Goal: Task Accomplishment & Management: Manage account settings

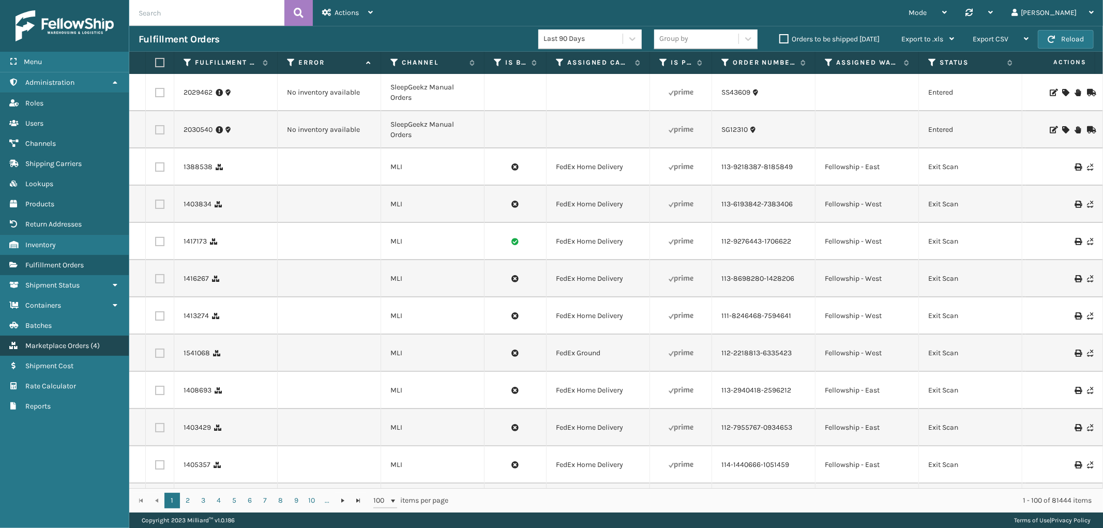
click at [65, 336] on link "Marketplace Orders ( 4 )" at bounding box center [64, 346] width 129 height 20
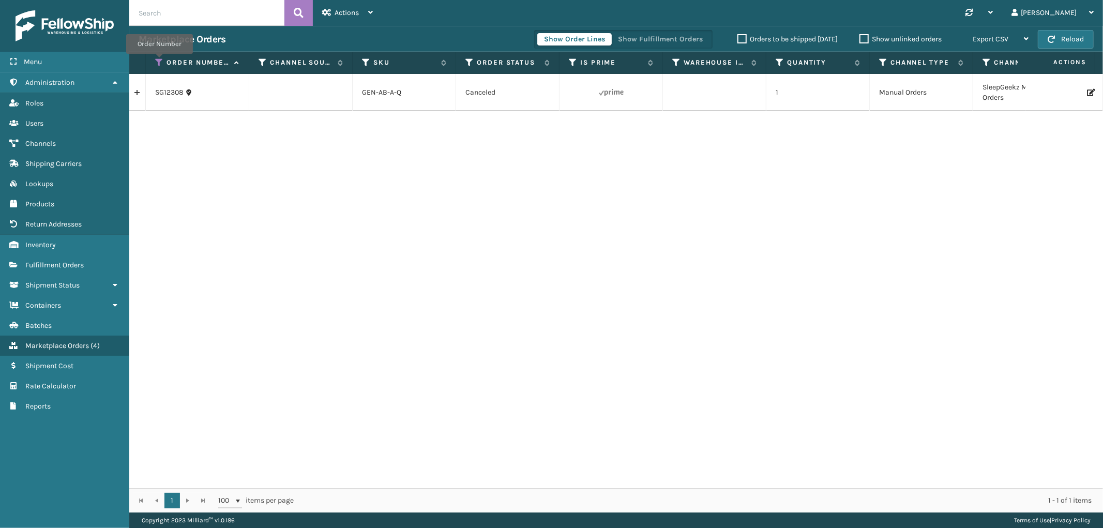
click at [159, 61] on icon at bounding box center [159, 62] width 8 height 9
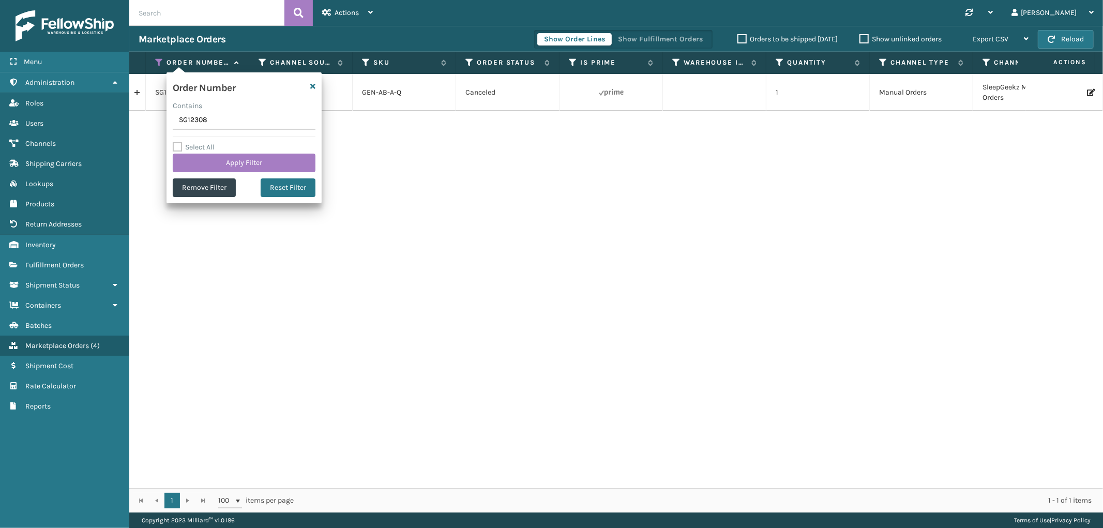
click at [192, 121] on input "SG12308" at bounding box center [244, 120] width 143 height 19
type input "SS43393"
click at [205, 164] on button "Apply Filter" at bounding box center [244, 163] width 143 height 19
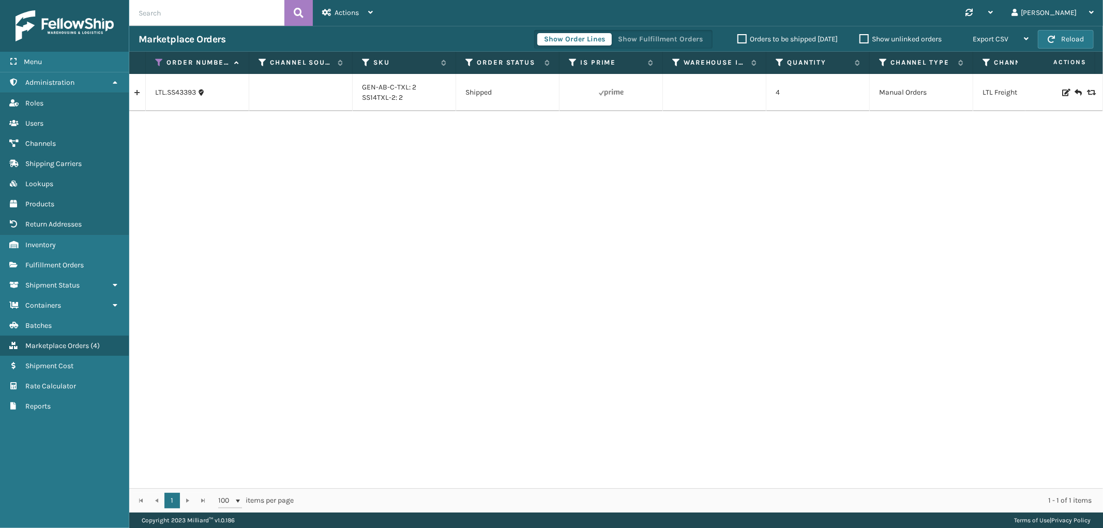
click at [133, 96] on link at bounding box center [137, 92] width 16 height 17
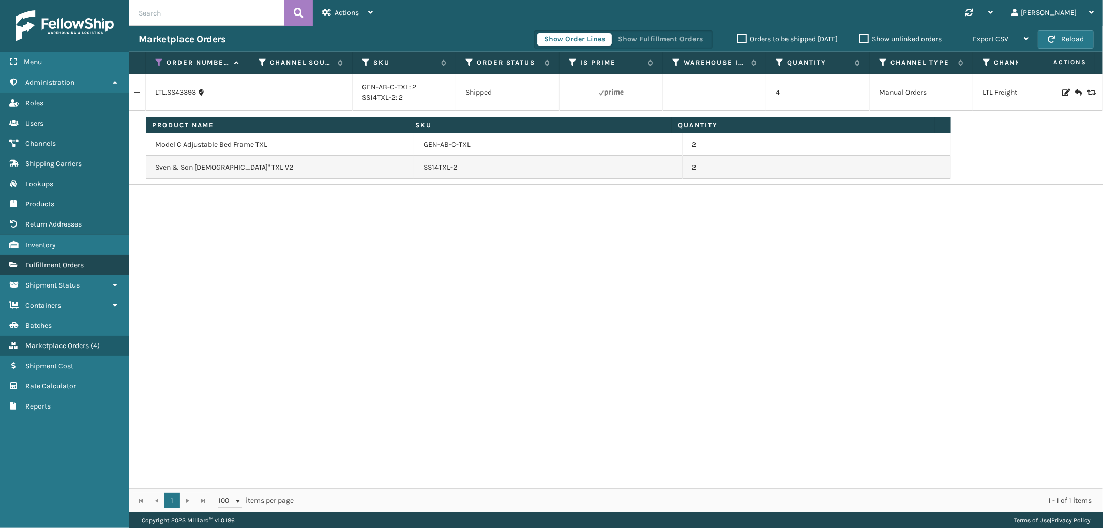
click at [81, 261] on span "Fulfillment Orders" at bounding box center [54, 265] width 58 height 9
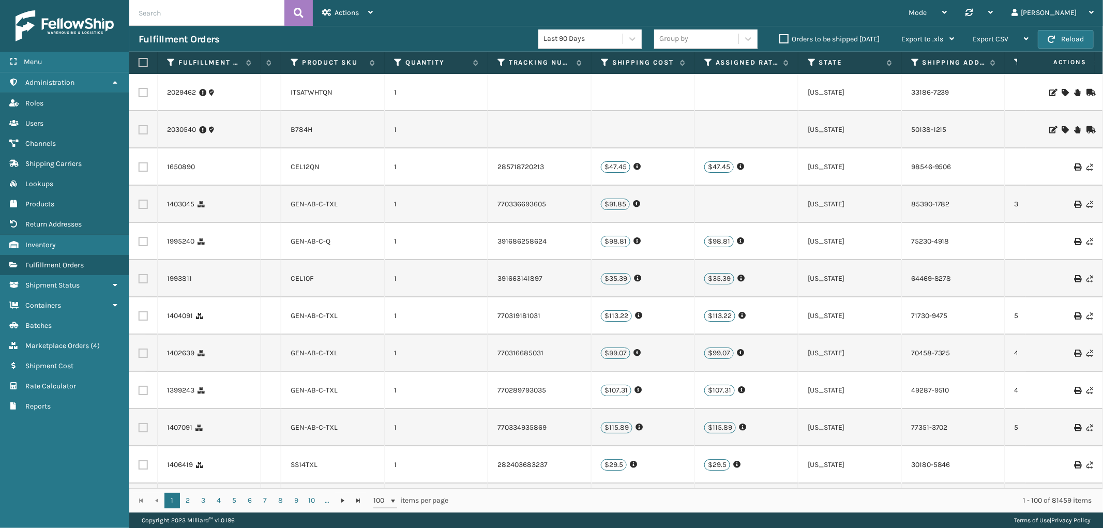
scroll to position [0, 659]
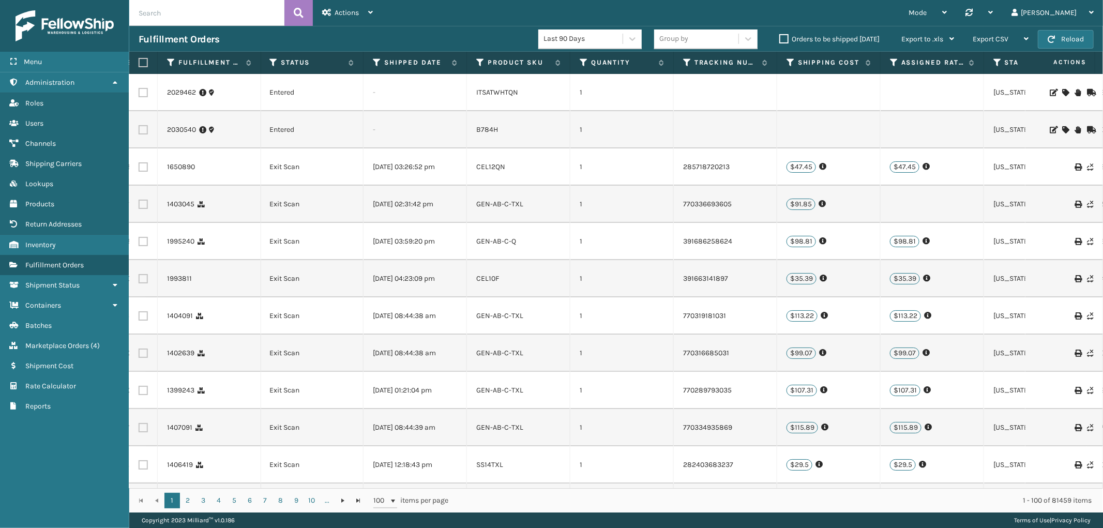
click at [485, 125] on li "B784H" at bounding box center [487, 130] width 22 height 10
click at [478, 131] on link "B784H" at bounding box center [487, 129] width 22 height 9
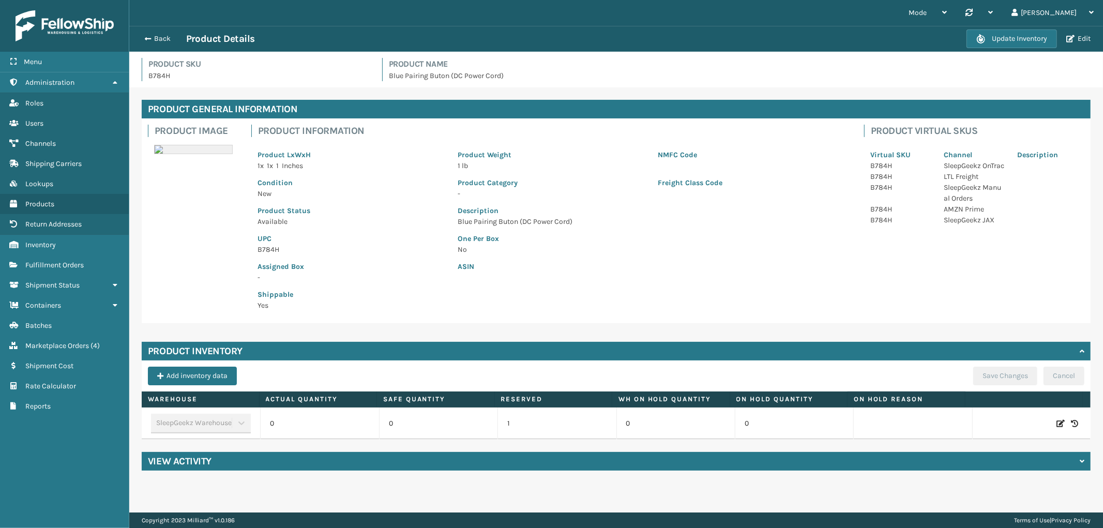
click at [1057, 423] on icon at bounding box center [1061, 423] width 8 height 10
click at [358, 425] on span "Increase value" at bounding box center [362, 425] width 8 height 8
type input "3"
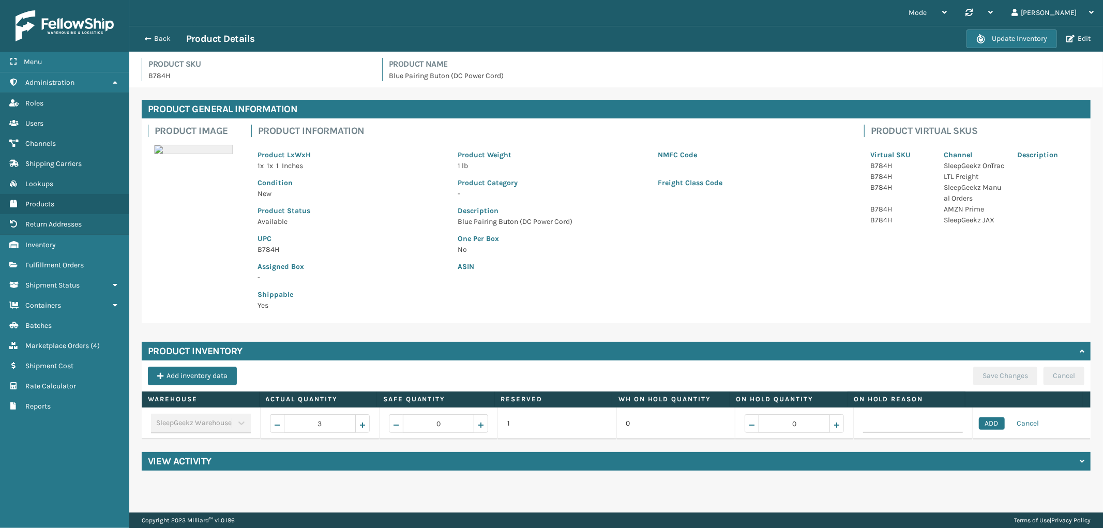
click at [1000, 423] on td "ADD Cancel" at bounding box center [1031, 424] width 118 height 32
click at [984, 426] on button "ADD" at bounding box center [992, 423] width 26 height 12
click at [999, 372] on button "Save Changes" at bounding box center [1005, 376] width 64 height 19
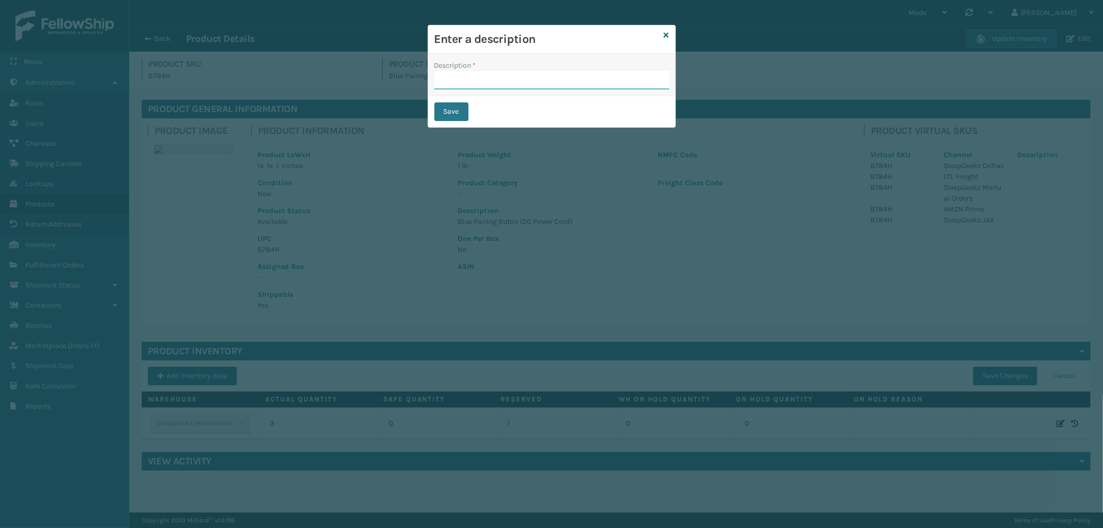
click at [521, 74] on input "Description *" at bounding box center [551, 80] width 235 height 19
type input "from inventory"
click at [461, 110] on button "Save" at bounding box center [451, 111] width 34 height 19
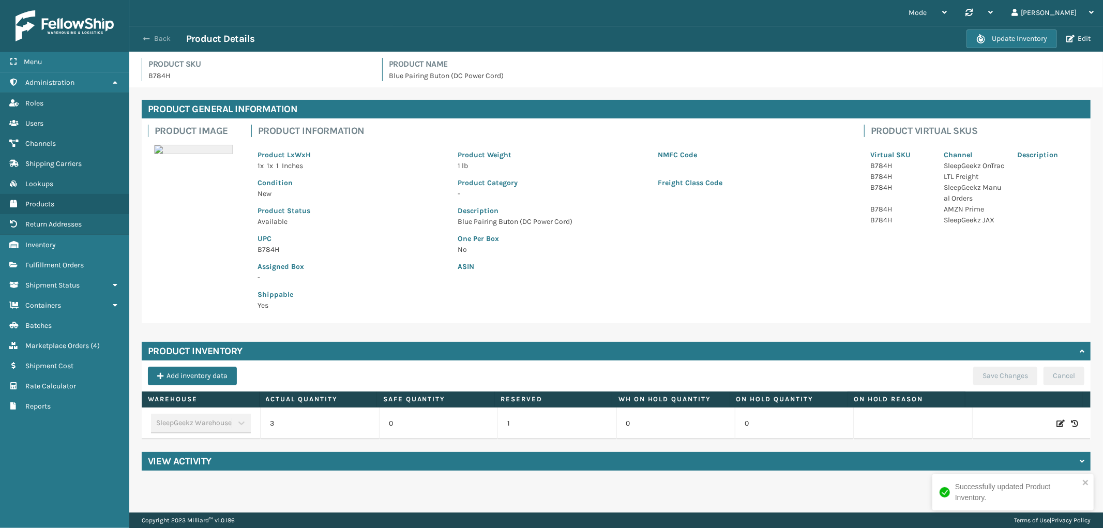
click at [155, 35] on button "Back" at bounding box center [163, 38] width 48 height 9
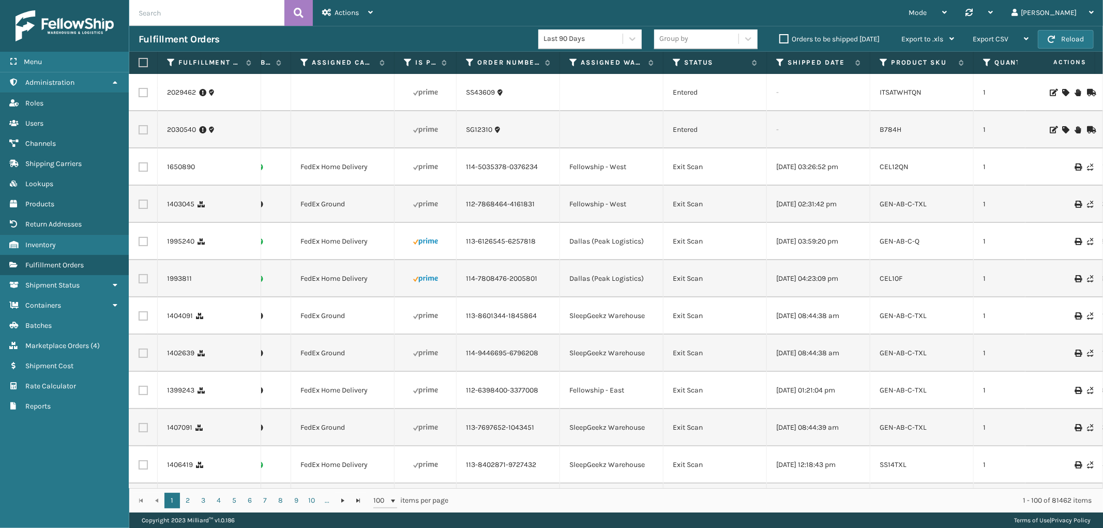
scroll to position [0, 373]
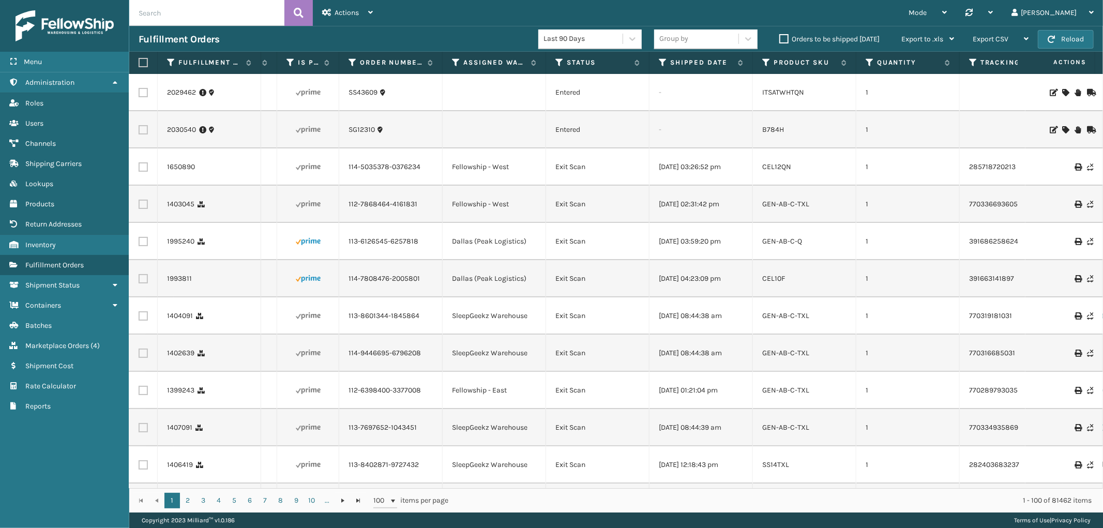
click at [1062, 127] on icon at bounding box center [1065, 129] width 6 height 7
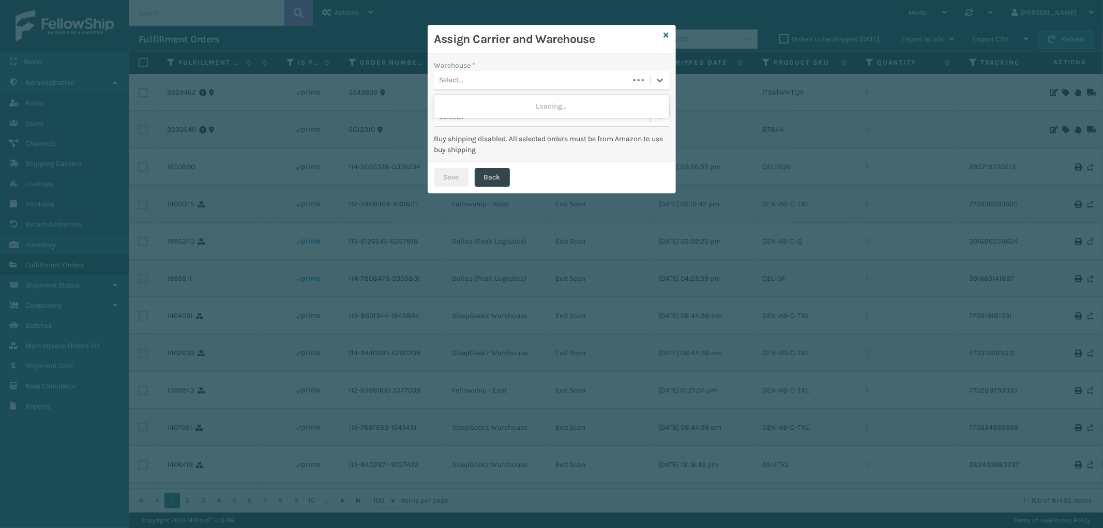
click at [547, 83] on div "Select..." at bounding box center [531, 80] width 195 height 17
click at [499, 107] on div "SleepGeekz Warehouse" at bounding box center [551, 106] width 235 height 19
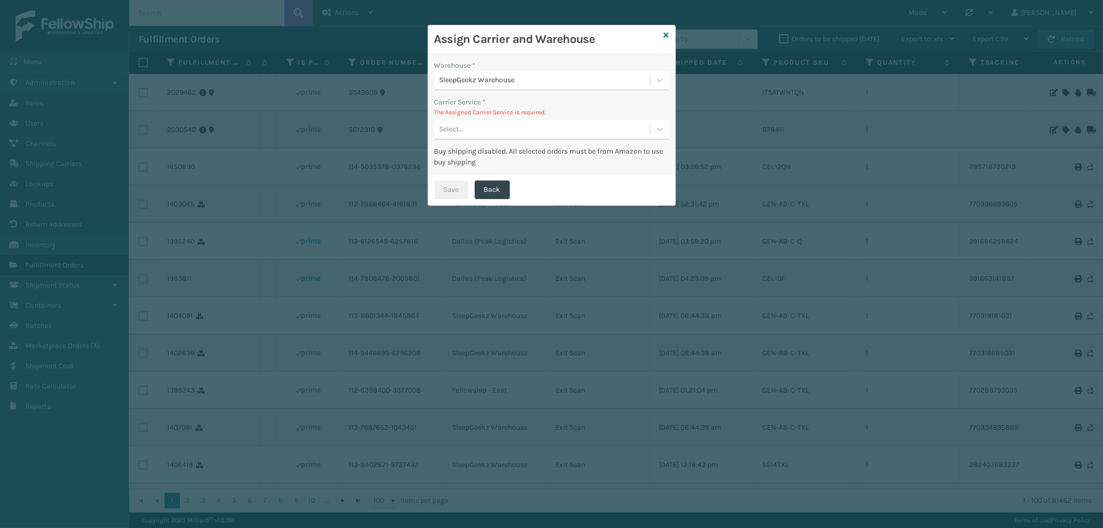
click at [528, 126] on div "Select..." at bounding box center [542, 129] width 216 height 17
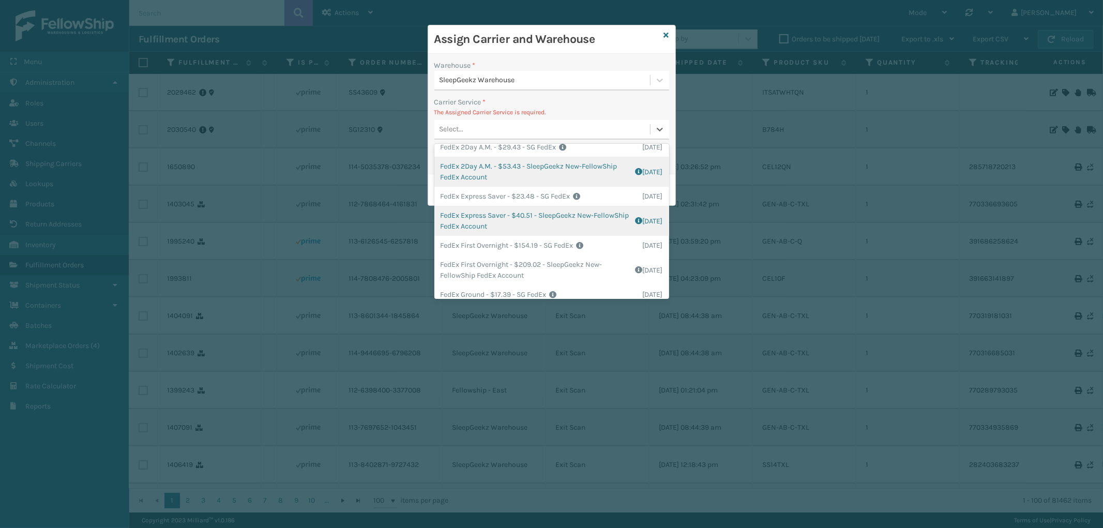
scroll to position [115, 0]
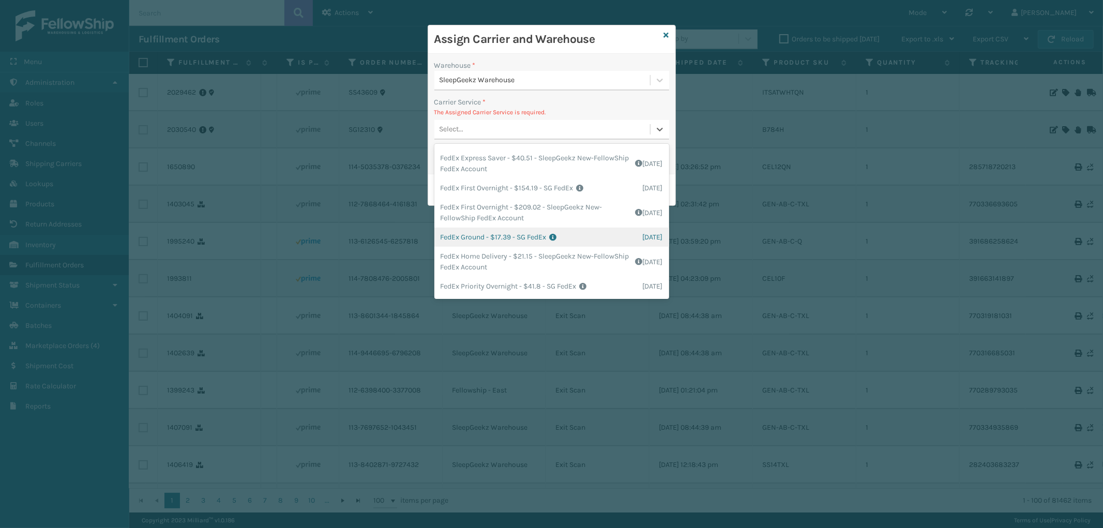
click at [539, 236] on div "FedEx Ground - $17.39 - SG FedEx Shipping Cost $17.39 Surplus Cost $0 Total $17…" at bounding box center [551, 237] width 235 height 19
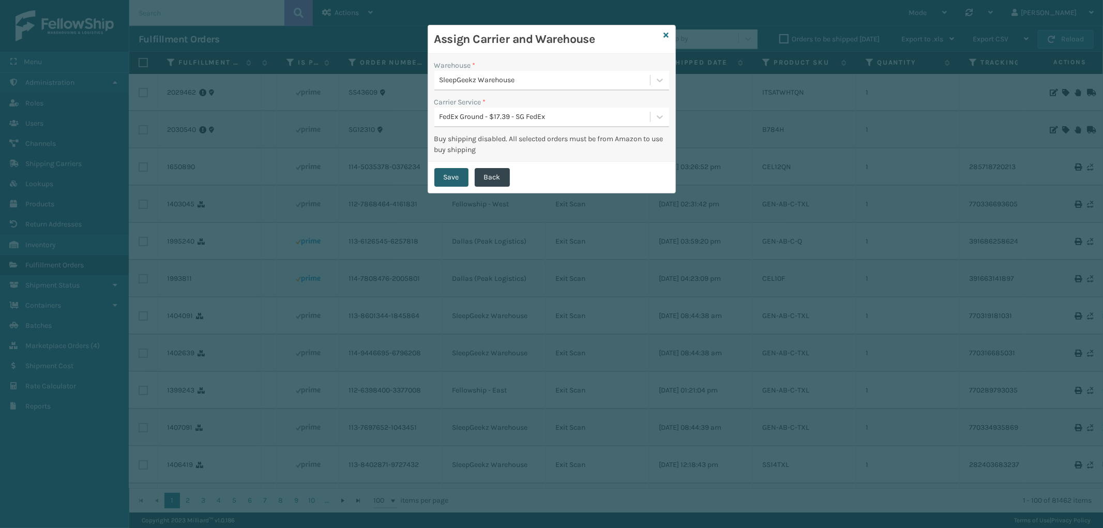
click at [456, 177] on button "Save" at bounding box center [451, 177] width 34 height 19
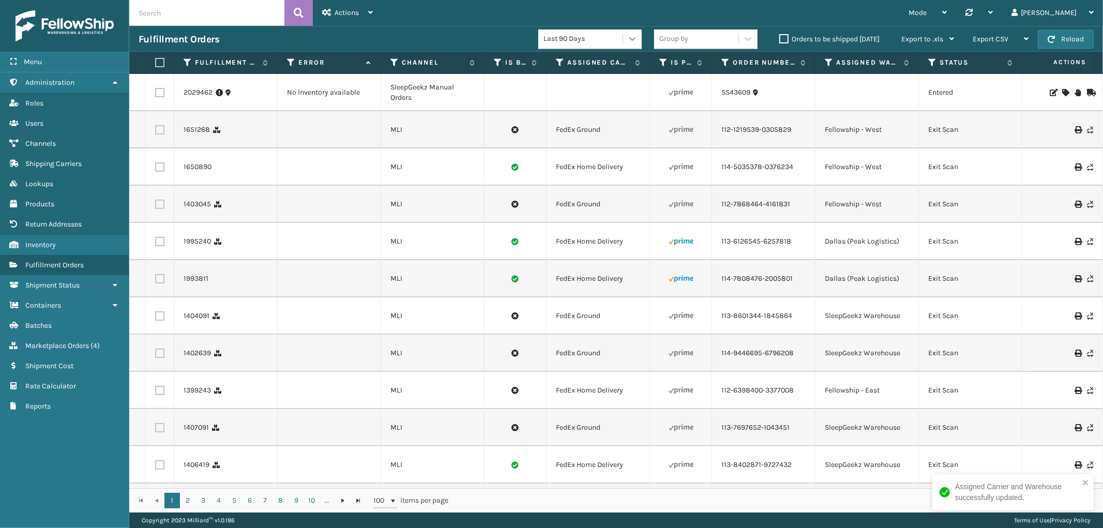
click at [639, 37] on div at bounding box center [632, 38] width 19 height 19
click at [592, 61] on div "Last 30 Days" at bounding box center [589, 64] width 103 height 19
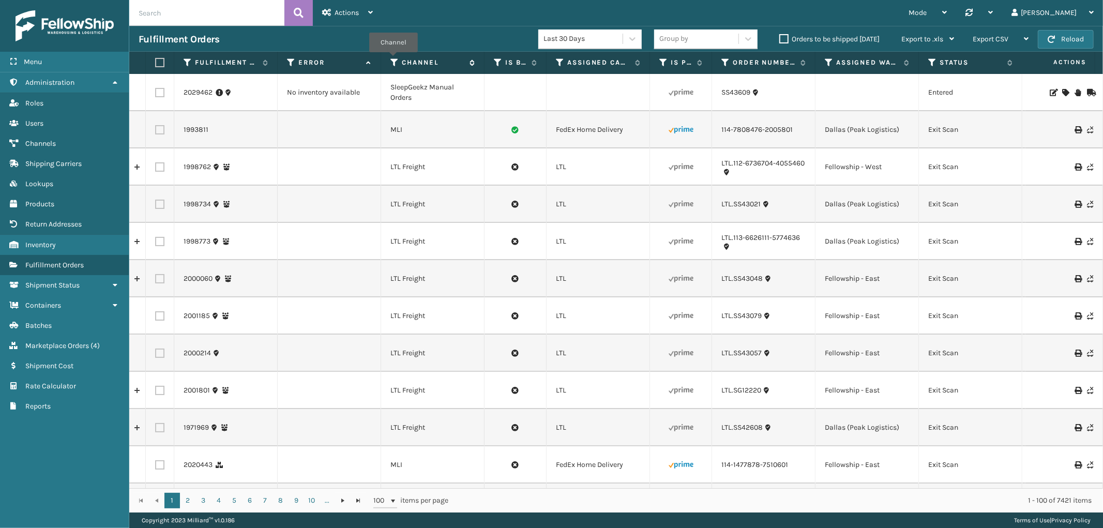
click at [394, 59] on icon at bounding box center [394, 62] width 8 height 9
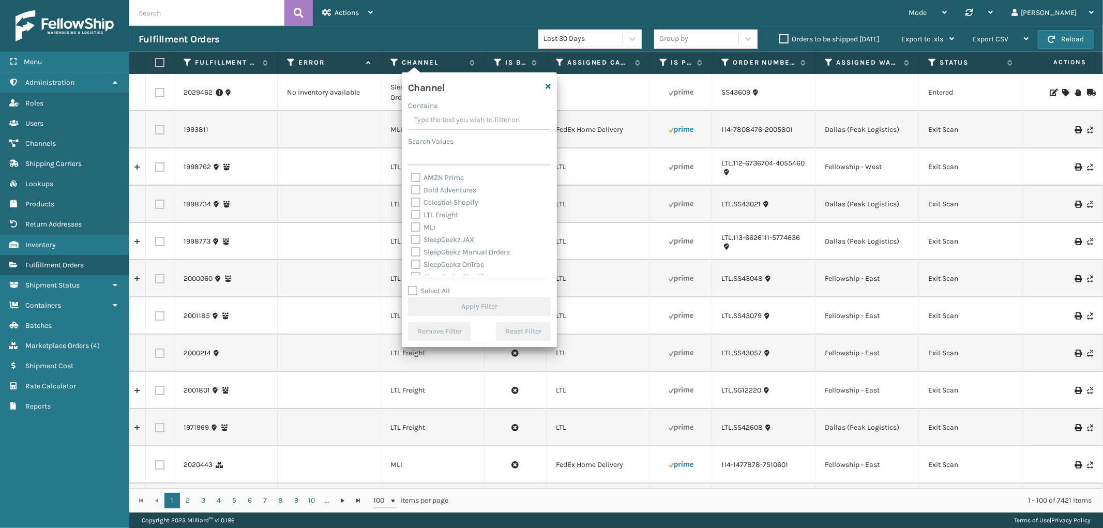
click at [417, 289] on label "Select All" at bounding box center [429, 291] width 42 height 9
click at [417, 286] on input "Select All" at bounding box center [485, 285] width 155 height 1
checkbox input "true"
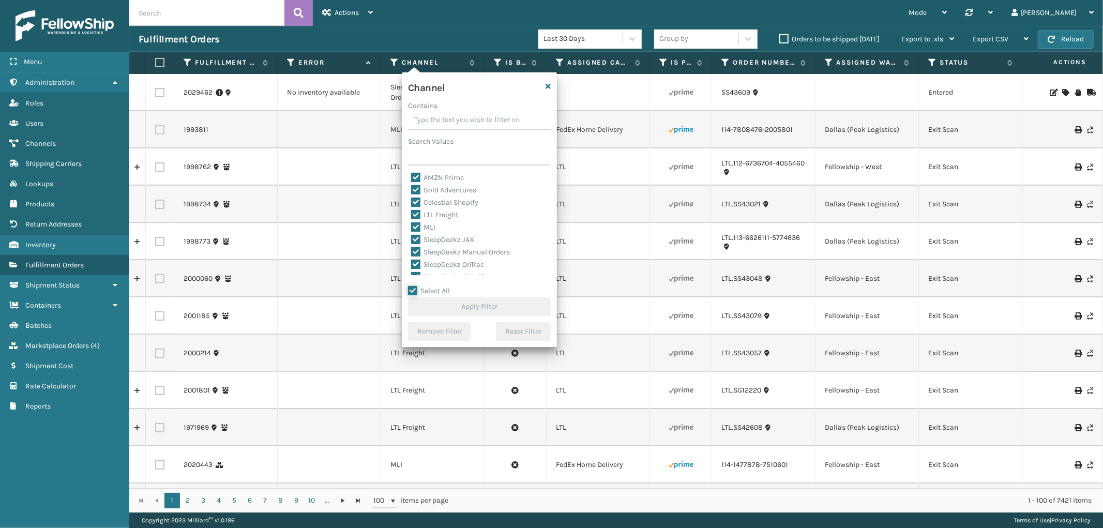
checkbox input "true"
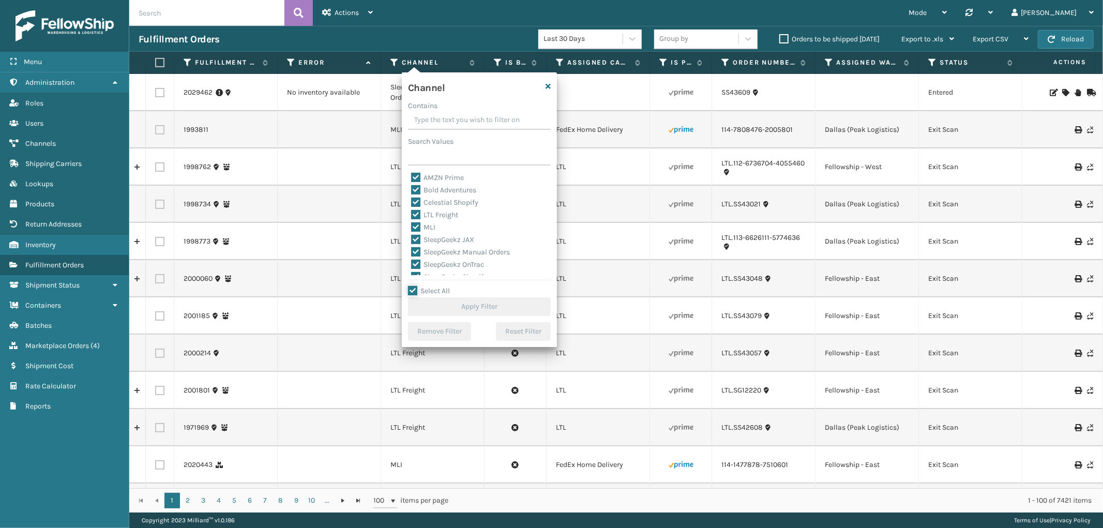
checkbox input "true"
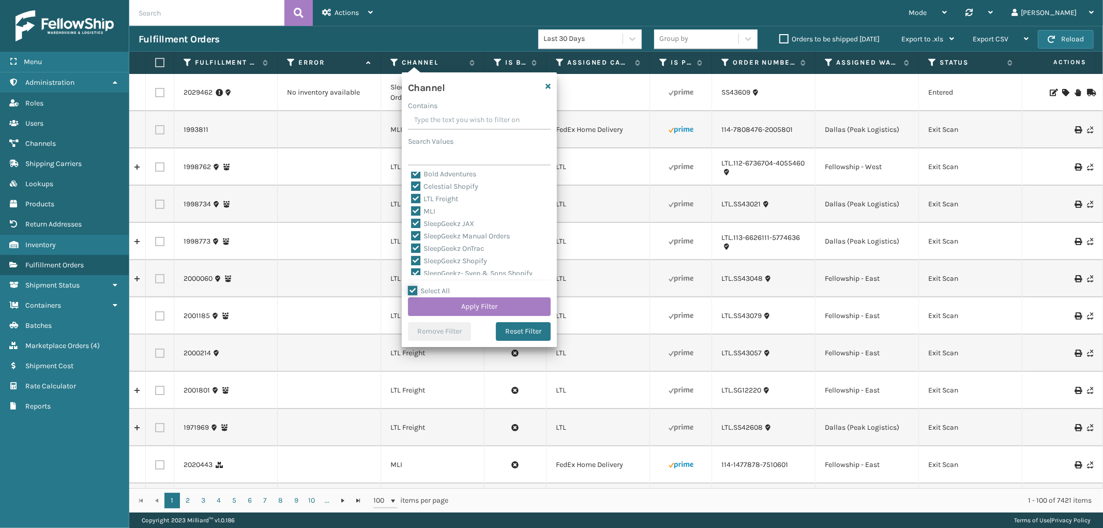
scroll to position [21, 0]
click at [416, 195] on label "LTL Freight" at bounding box center [434, 194] width 47 height 9
click at [412, 195] on input "LTL Freight" at bounding box center [411, 191] width 1 height 7
checkbox input "false"
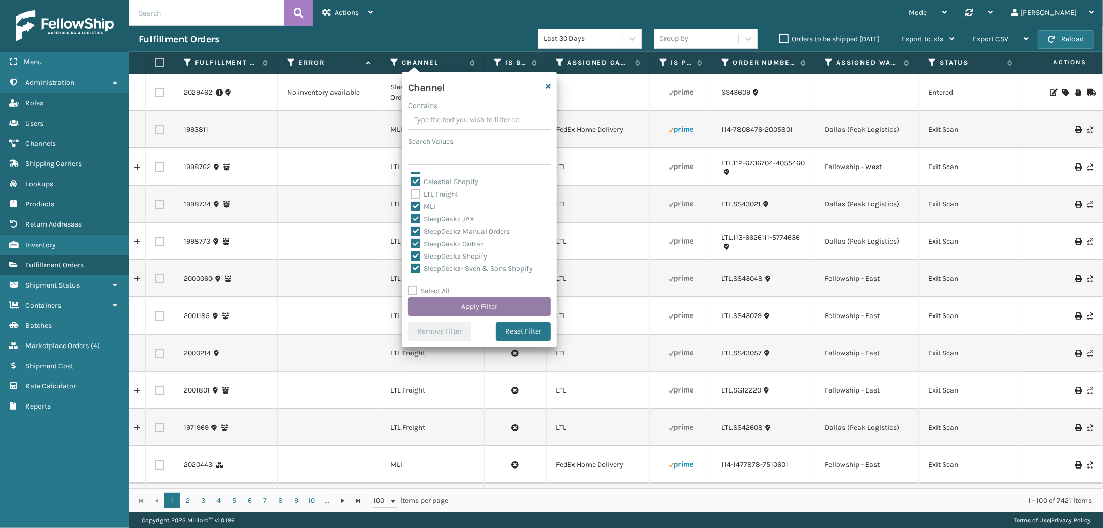
click at [487, 308] on button "Apply Filter" at bounding box center [479, 306] width 143 height 19
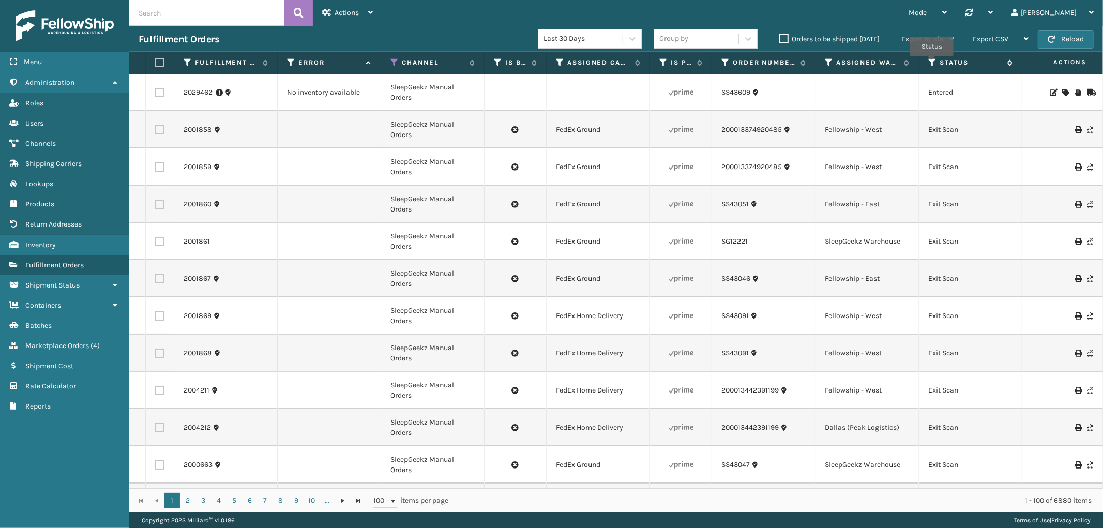
click at [932, 64] on icon at bounding box center [932, 62] width 8 height 9
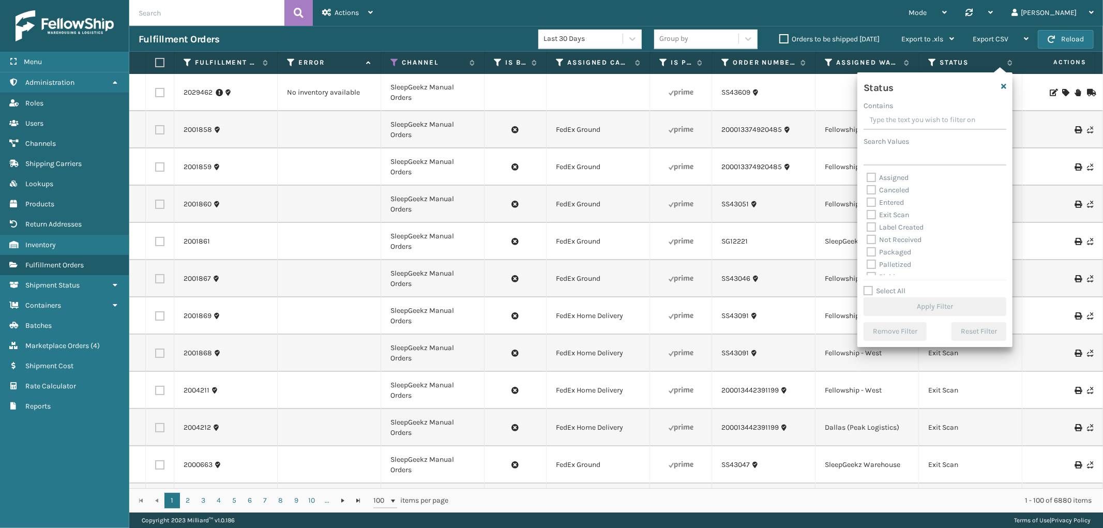
click at [869, 215] on label "Exit Scan" at bounding box center [888, 214] width 42 height 9
click at [867, 215] on input "Exit Scan" at bounding box center [867, 212] width 1 height 7
checkbox input "true"
click at [934, 304] on button "Apply Filter" at bounding box center [935, 306] width 143 height 19
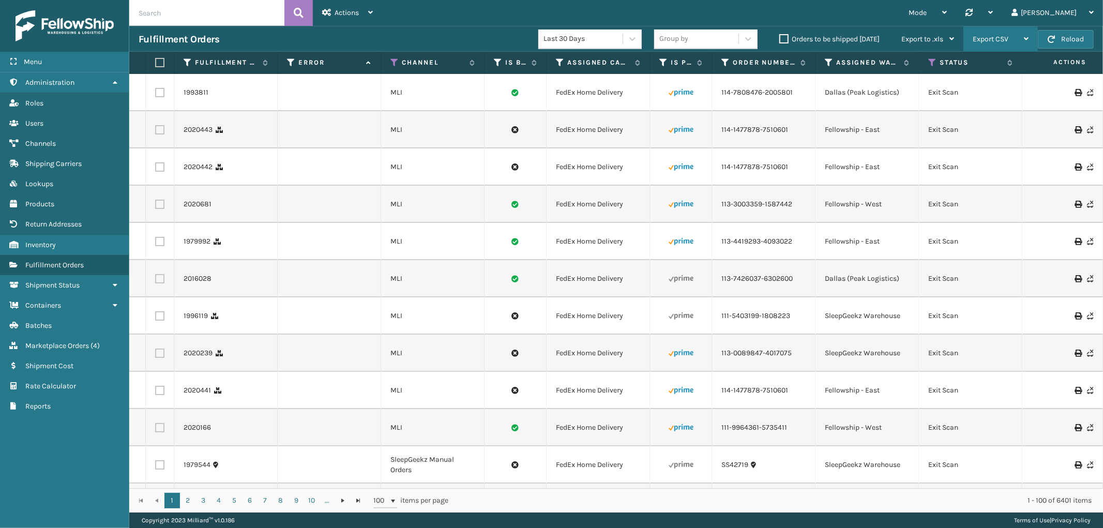
click at [1004, 42] on span "Export CSV" at bounding box center [991, 39] width 36 height 9
click at [962, 85] on li "Export All Pages" at bounding box center [968, 95] width 139 height 28
click at [732, 4] on div "Mode Regular Mode Picking Mode Labeling Mode Palletizing Mode Exit Scan Mode Sy…" at bounding box center [742, 13] width 721 height 26
click at [861, 9] on div "Mode Regular Mode Picking Mode Labeling Mode Palletizing Mode Exit Scan Mode Sy…" at bounding box center [742, 13] width 721 height 26
click at [329, 18] on div "Actions" at bounding box center [347, 13] width 51 height 26
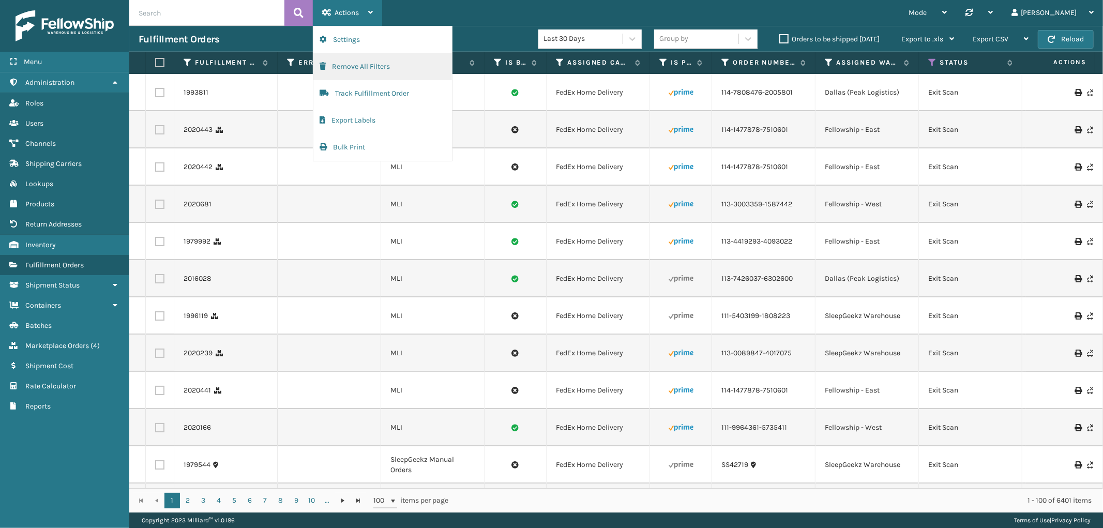
click at [336, 59] on button "Remove All Filters" at bounding box center [382, 66] width 139 height 27
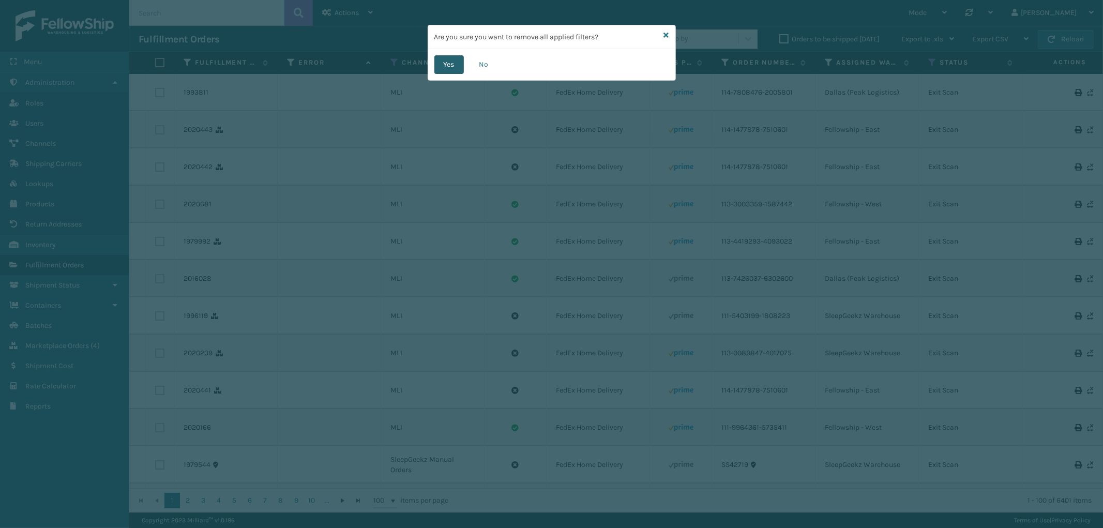
click at [445, 63] on button "Yes" at bounding box center [448, 64] width 29 height 19
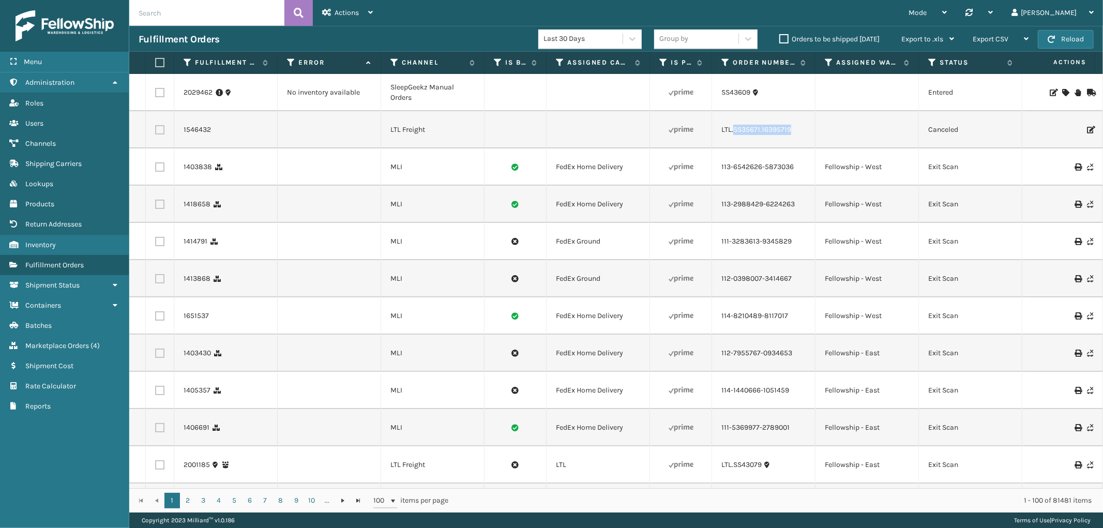
drag, startPoint x: 794, startPoint y: 135, endPoint x: 734, endPoint y: 138, distance: 60.0
click at [734, 138] on td "LTL.SS35671.16395719" at bounding box center [763, 129] width 103 height 37
drag, startPoint x: 734, startPoint y: 136, endPoint x: 760, endPoint y: 143, distance: 26.9
click at [758, 141] on td "LTL.SS35671.16395719" at bounding box center [763, 129] width 103 height 37
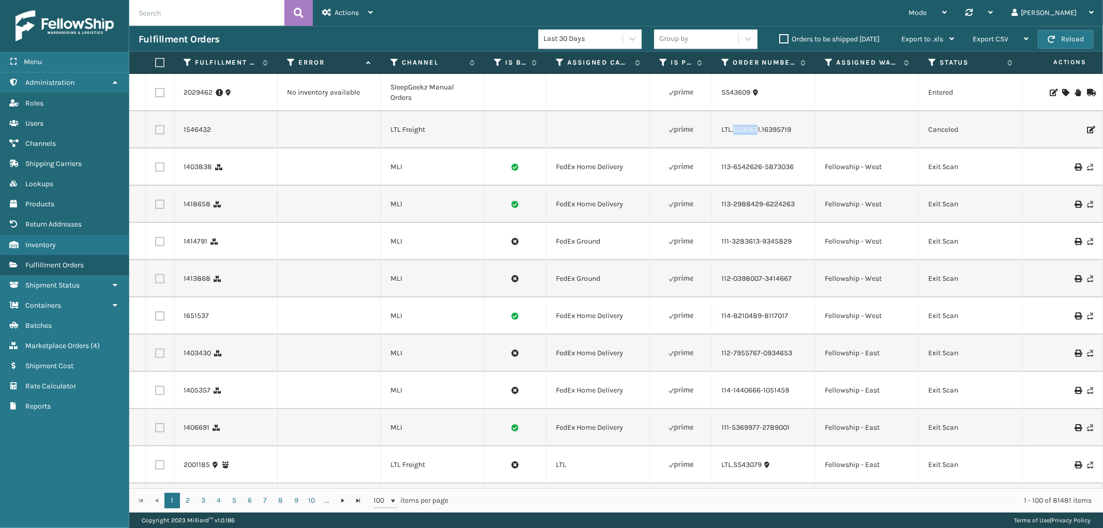
copy link "SS3567"
click at [505, 137] on td at bounding box center [516, 129] width 62 height 37
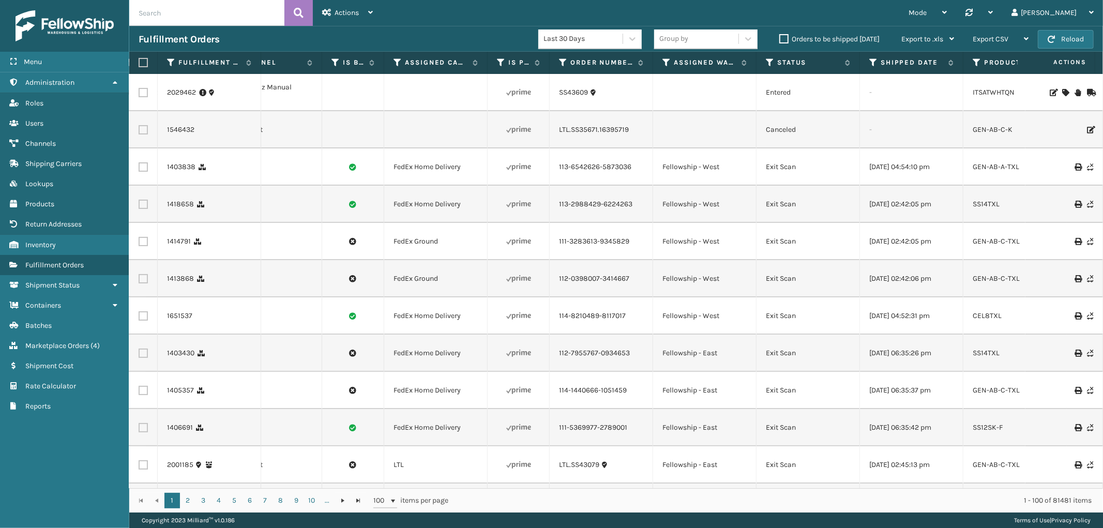
scroll to position [0, 0]
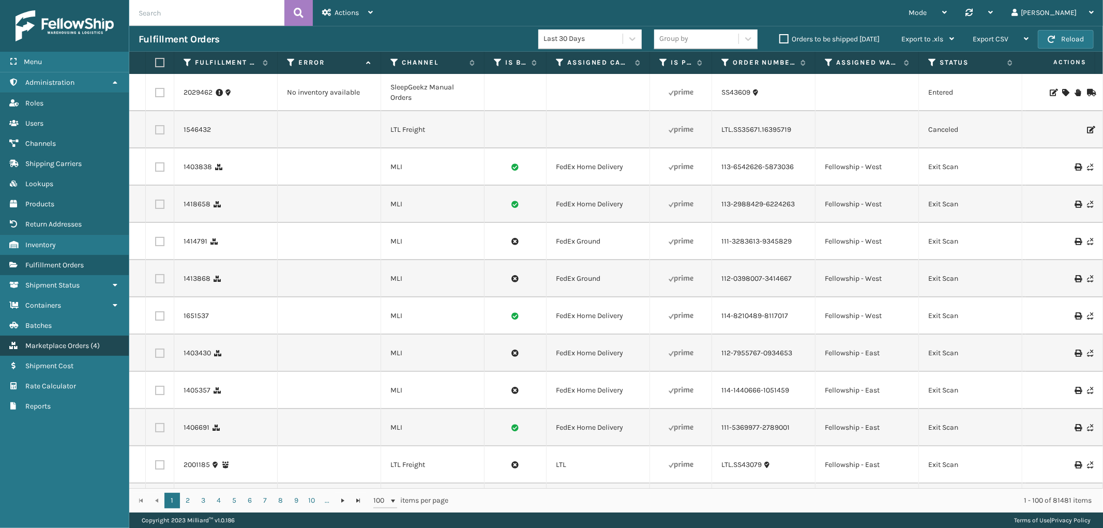
click at [59, 341] on span "Marketplace Orders" at bounding box center [57, 345] width 64 height 9
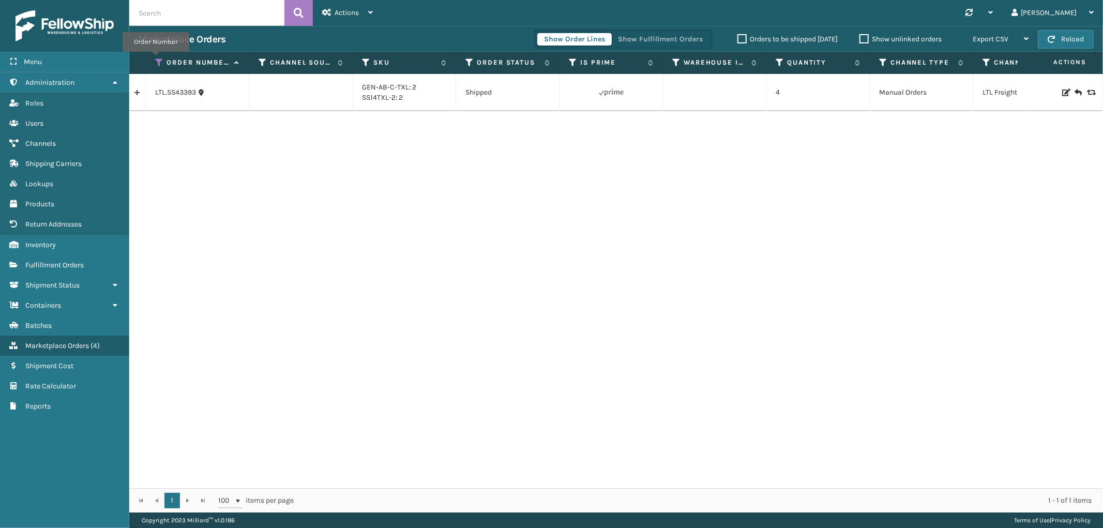
drag, startPoint x: 156, startPoint y: 59, endPoint x: 157, endPoint y: 67, distance: 8.3
click at [156, 59] on icon at bounding box center [159, 62] width 8 height 9
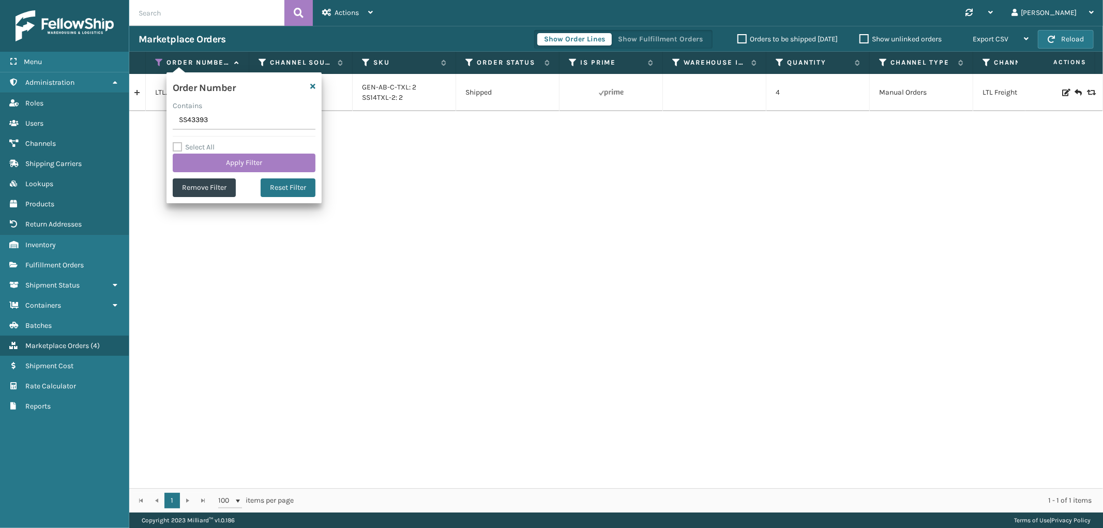
click at [190, 129] on input "SS43393" at bounding box center [244, 120] width 143 height 19
type input "200013697646065"
click at [198, 159] on button "Apply Filter" at bounding box center [244, 163] width 143 height 19
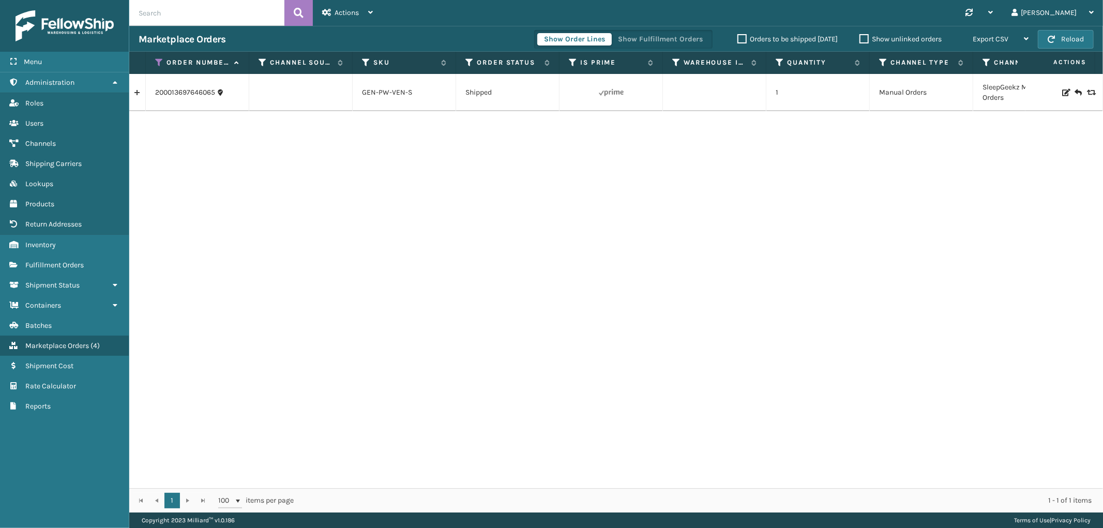
click at [137, 96] on link at bounding box center [137, 92] width 16 height 17
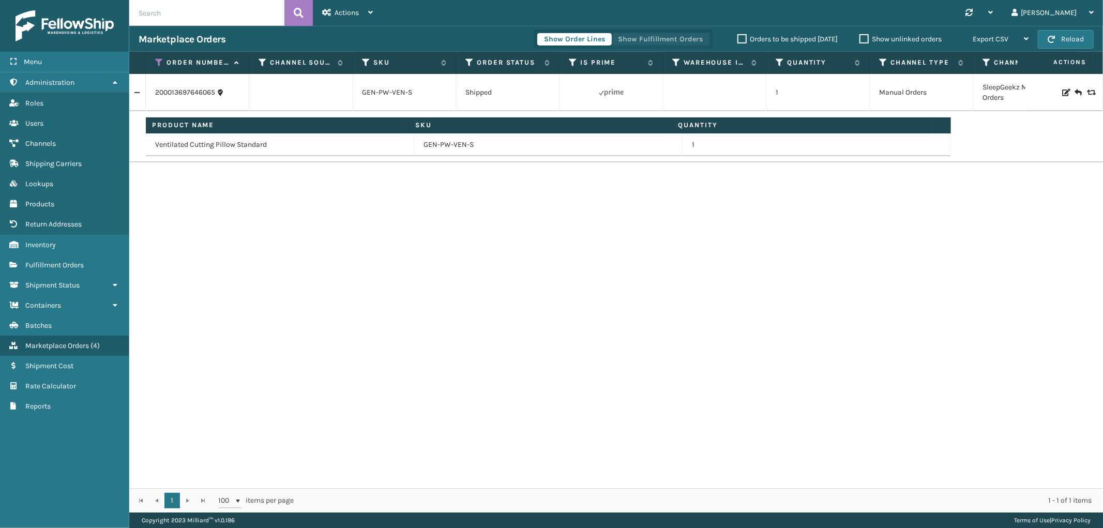
click at [662, 43] on button "Show Fulfillment Orders" at bounding box center [660, 39] width 98 height 12
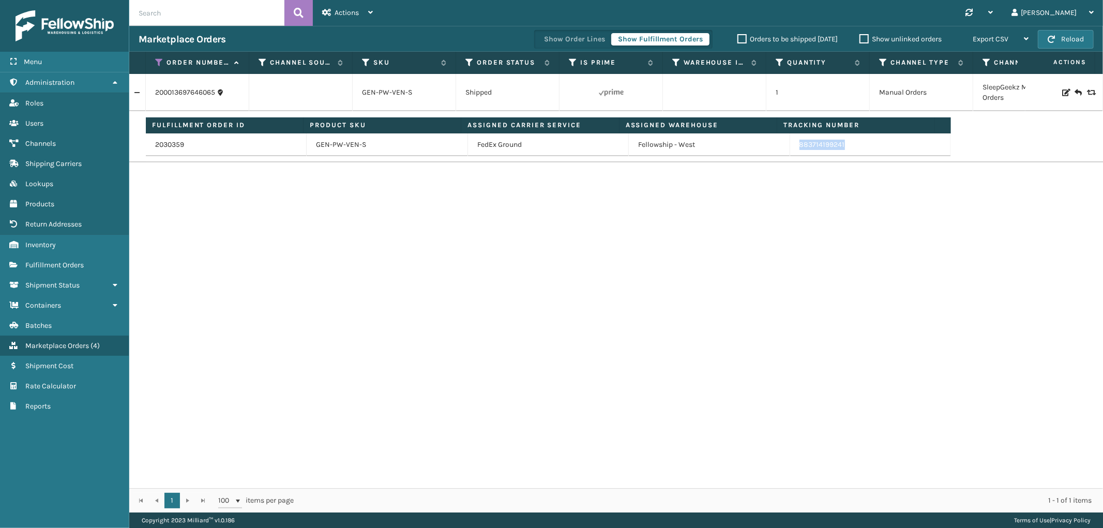
drag, startPoint x: 852, startPoint y: 151, endPoint x: 787, endPoint y: 153, distance: 64.7
click at [790, 153] on td "883714199241" at bounding box center [870, 144] width 161 height 23
copy link "883714199241"
click at [158, 62] on icon at bounding box center [159, 62] width 8 height 9
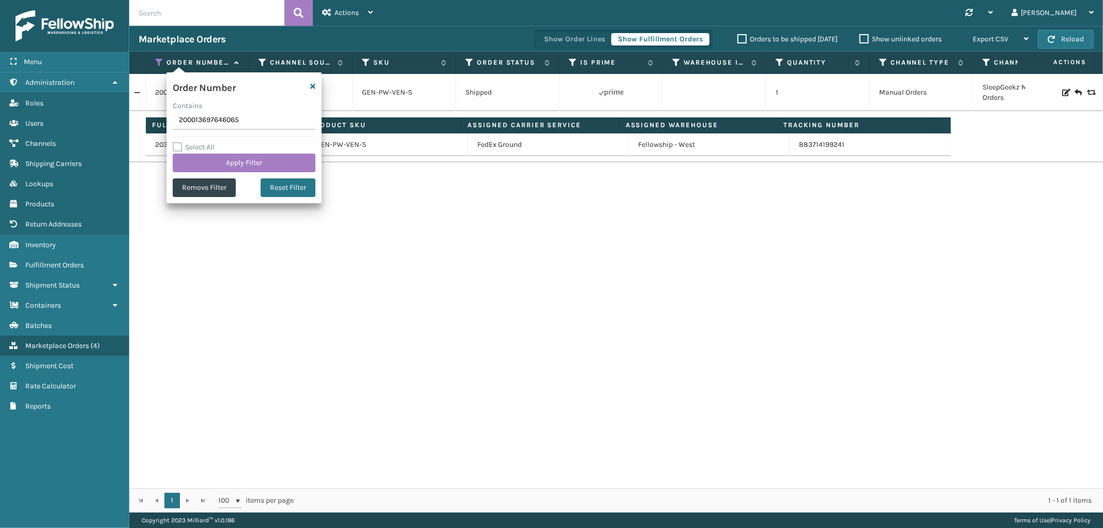
click at [185, 122] on input "200013697646065" at bounding box center [244, 120] width 143 height 19
type input "200013534735454"
click at [192, 165] on button "Apply Filter" at bounding box center [244, 163] width 143 height 19
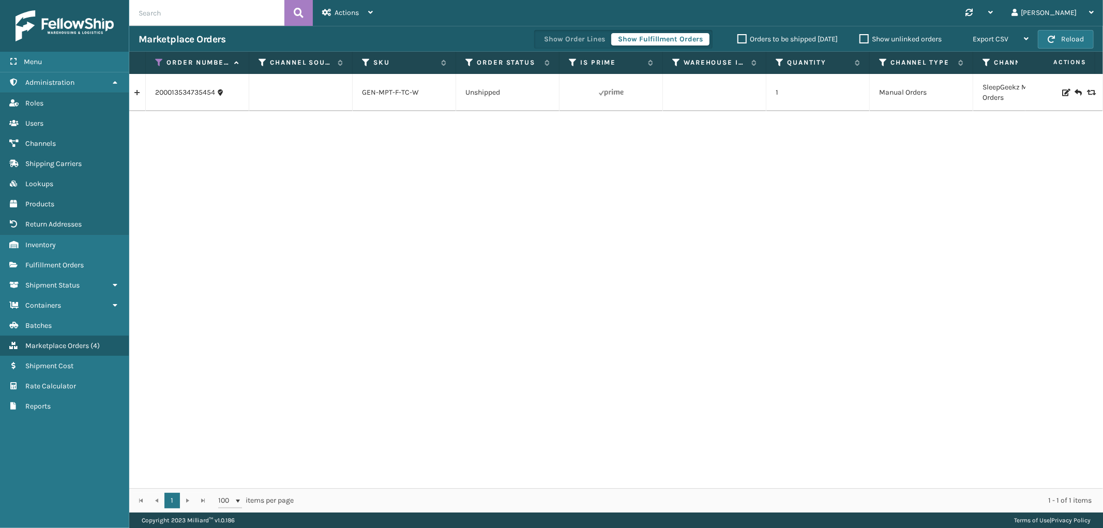
click at [135, 93] on link at bounding box center [137, 92] width 16 height 17
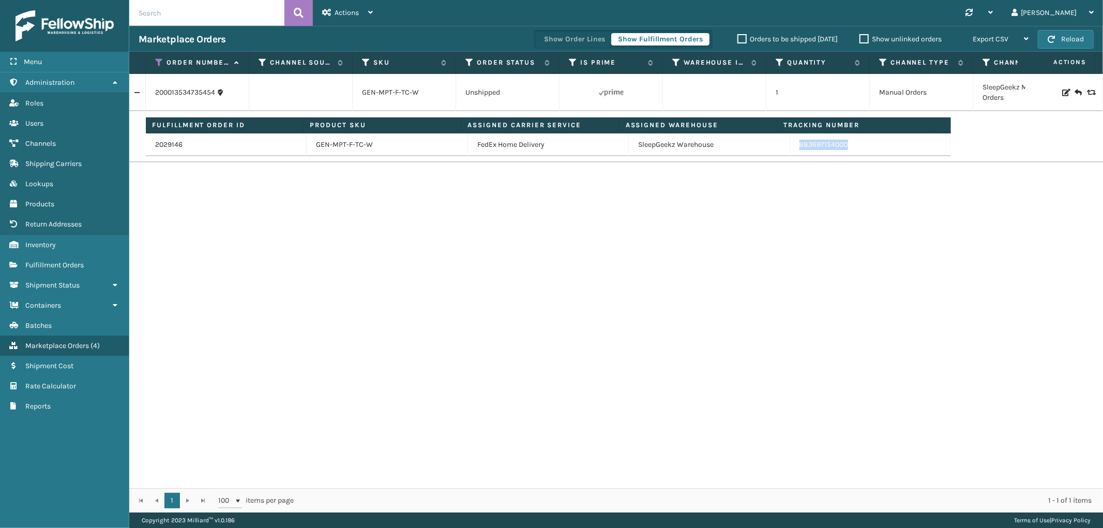
drag, startPoint x: 859, startPoint y: 148, endPoint x: 792, endPoint y: 153, distance: 67.4
click at [792, 153] on td "883697154000" at bounding box center [870, 144] width 161 height 23
copy link "883697154000"
click at [162, 64] on icon at bounding box center [159, 62] width 8 height 9
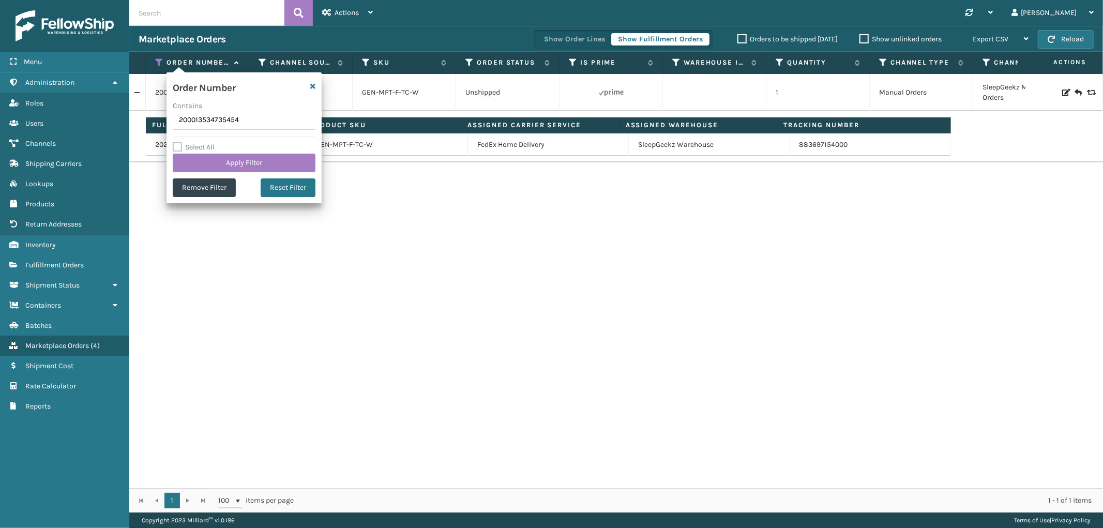
click at [180, 125] on input "200013534735454" at bounding box center [244, 120] width 143 height 19
type input "200013387441532"
click at [191, 168] on button "Apply Filter" at bounding box center [244, 163] width 143 height 19
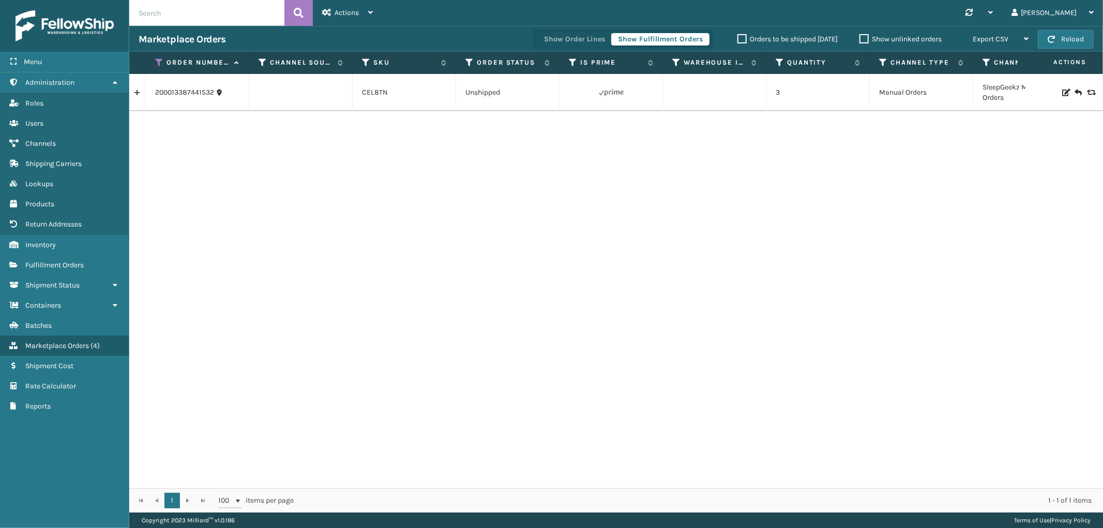
click at [130, 97] on link at bounding box center [137, 92] width 16 height 17
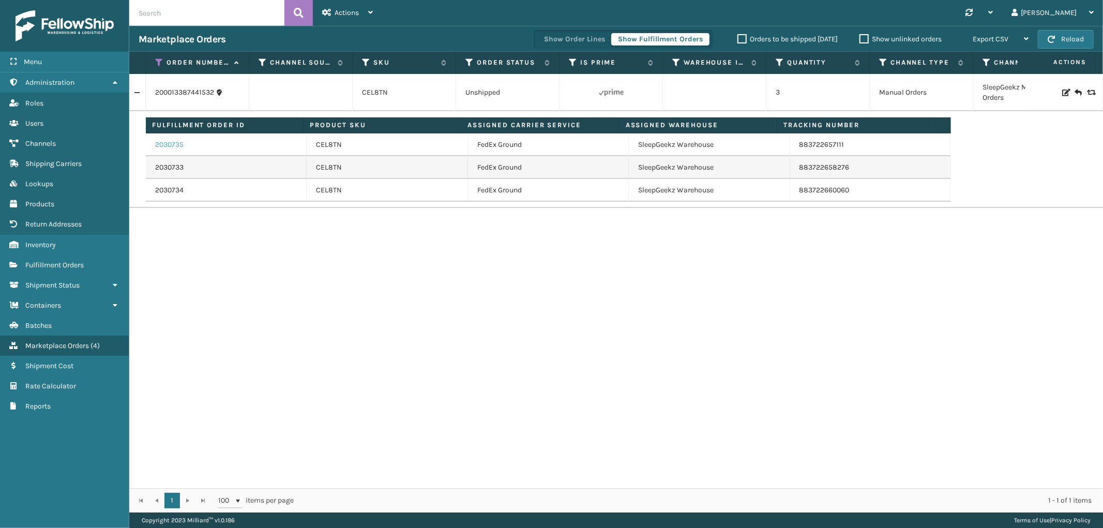
click at [173, 143] on link "2030735" at bounding box center [169, 145] width 28 height 10
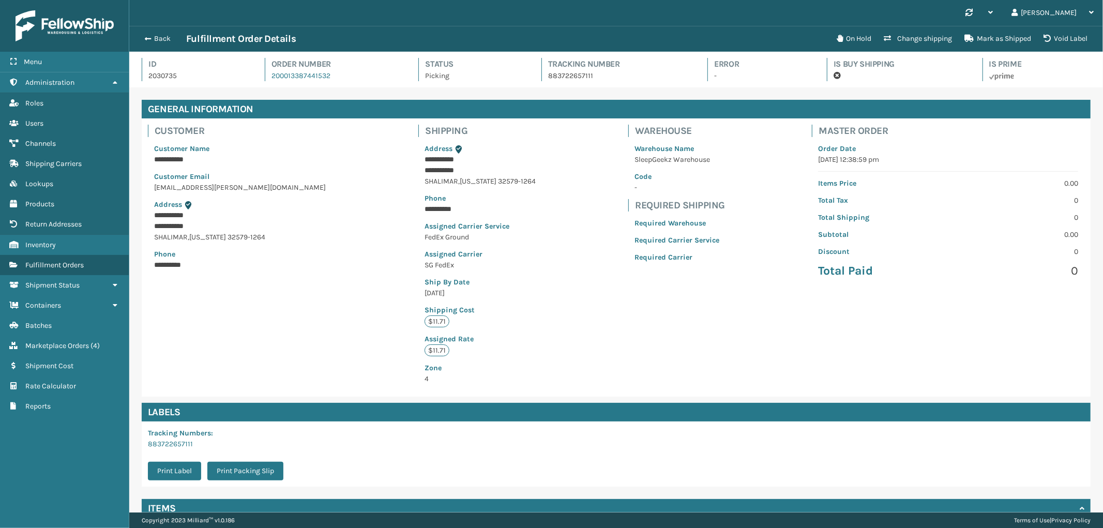
scroll to position [24, 974]
click at [158, 39] on button "Back" at bounding box center [163, 38] width 48 height 9
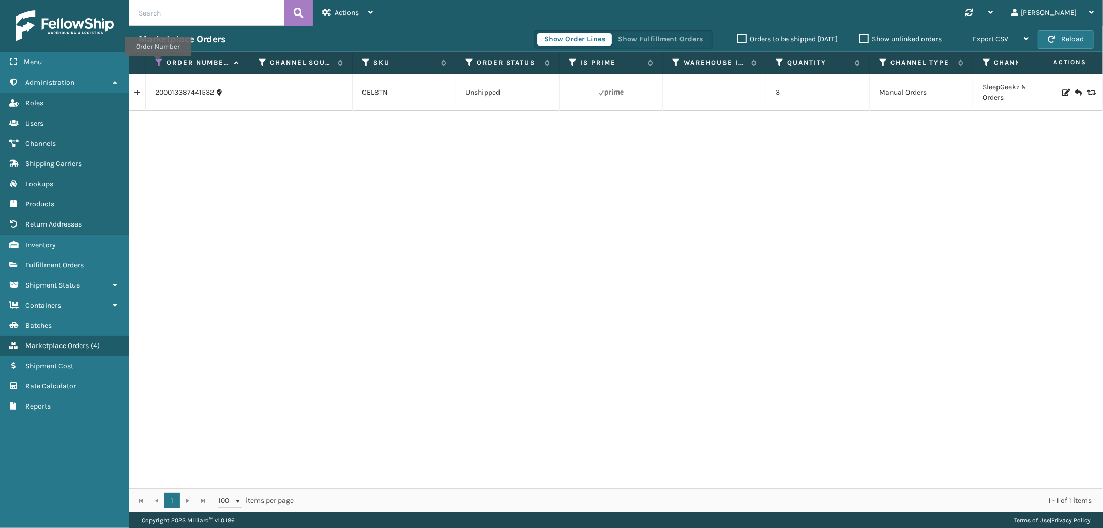
click at [158, 64] on icon at bounding box center [159, 62] width 8 height 9
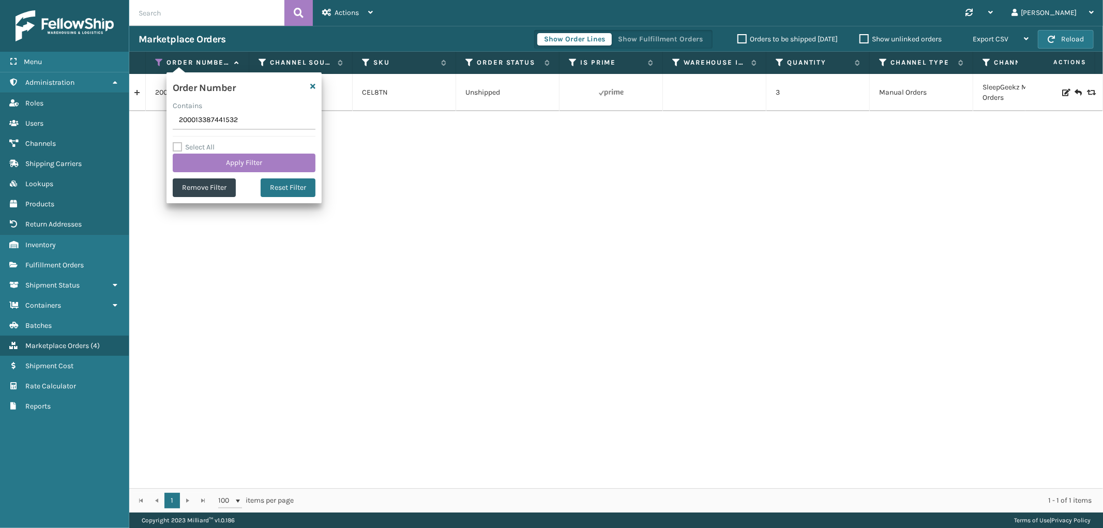
click at [189, 126] on input "200013387441532" at bounding box center [244, 120] width 143 height 19
type input "112-2708969-0185863"
click at [209, 156] on button "Apply Filter" at bounding box center [244, 163] width 143 height 19
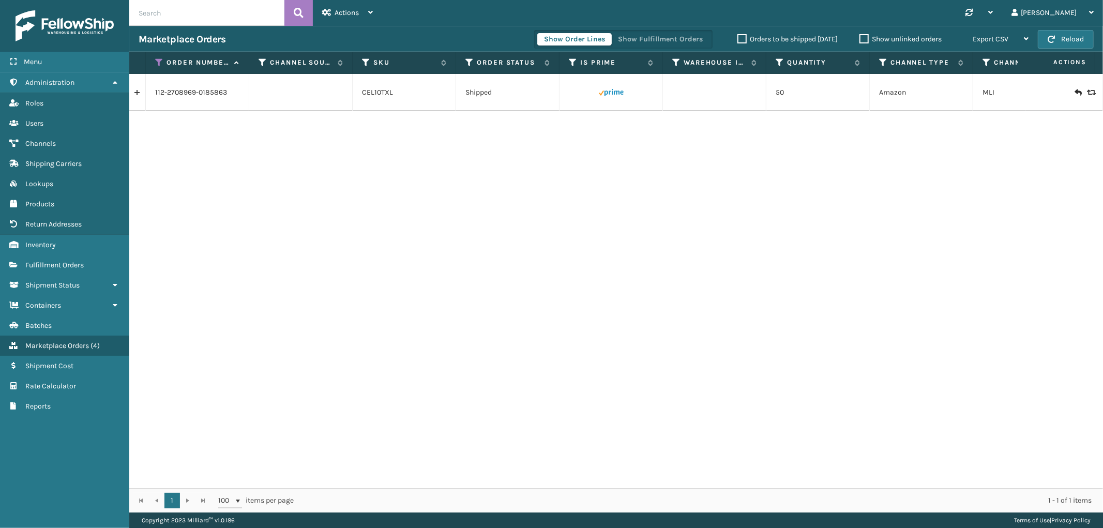
click at [135, 97] on link at bounding box center [137, 92] width 16 height 17
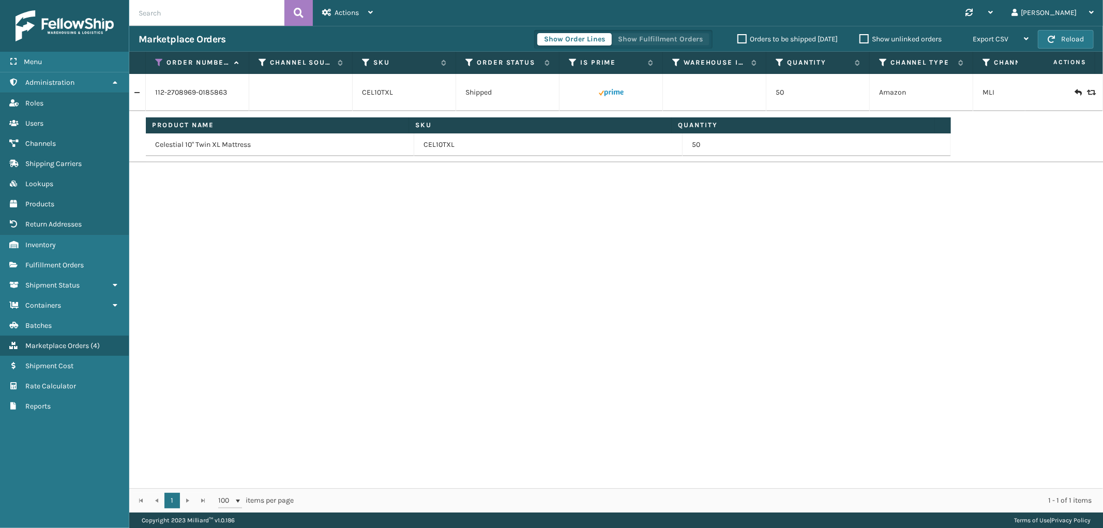
click at [638, 35] on button "Show Fulfillment Orders" at bounding box center [660, 39] width 98 height 12
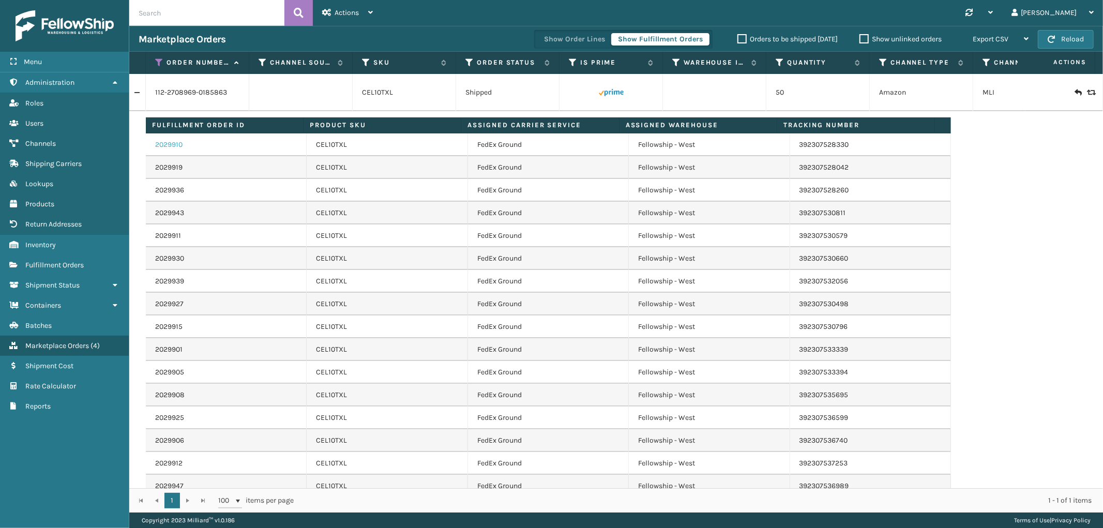
click at [171, 147] on link "2029910" at bounding box center [168, 145] width 27 height 10
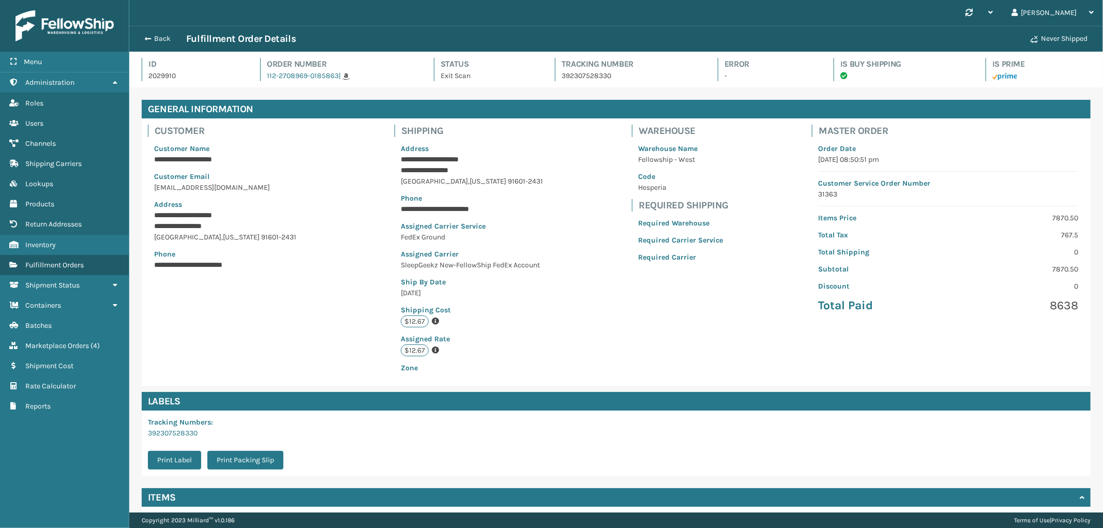
scroll to position [24, 974]
drag, startPoint x: 211, startPoint y: 438, endPoint x: 208, endPoint y: 430, distance: 8.2
click at [140, 437] on div "Labels Tracking Numbers : 392307528330 Print Label Print Packing Slip" at bounding box center [615, 434] width 961 height 84
copy link "392307528330"
click at [585, 75] on p "392307528330" at bounding box center [631, 75] width 138 height 11
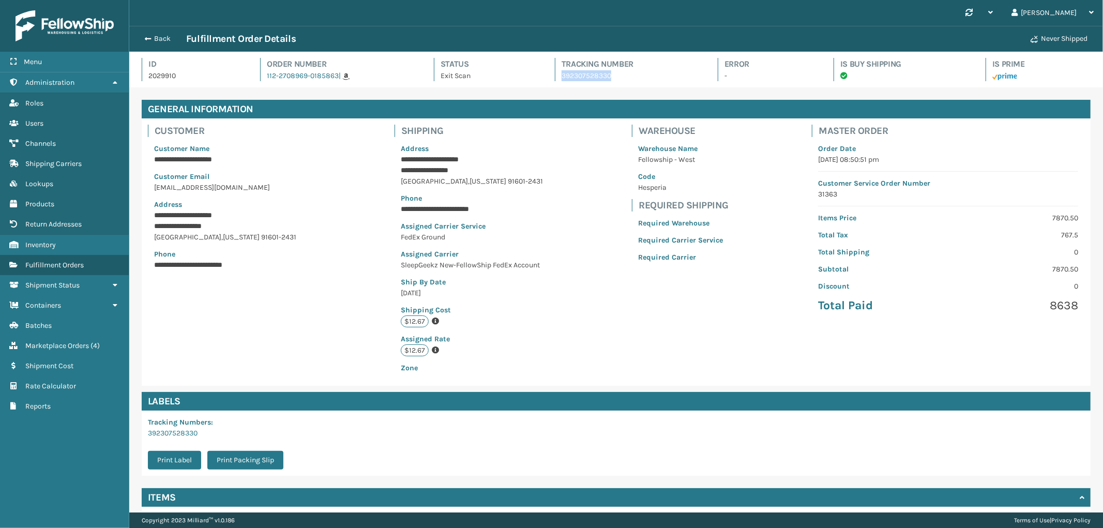
click at [585, 75] on p "392307528330" at bounding box center [631, 75] width 138 height 11
copy p "392307528330"
click at [141, 36] on button "Back" at bounding box center [163, 38] width 48 height 9
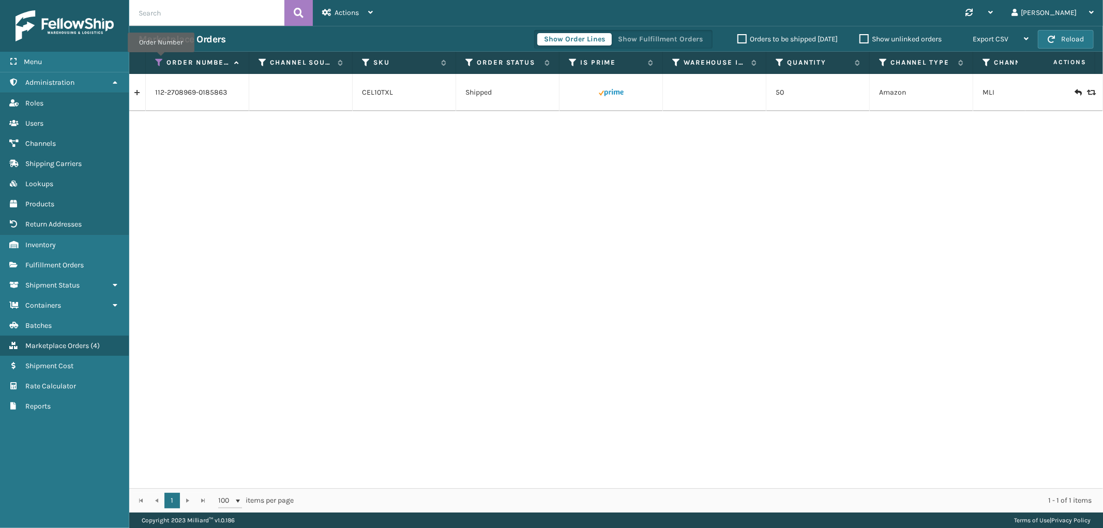
click at [161, 59] on icon at bounding box center [159, 62] width 8 height 9
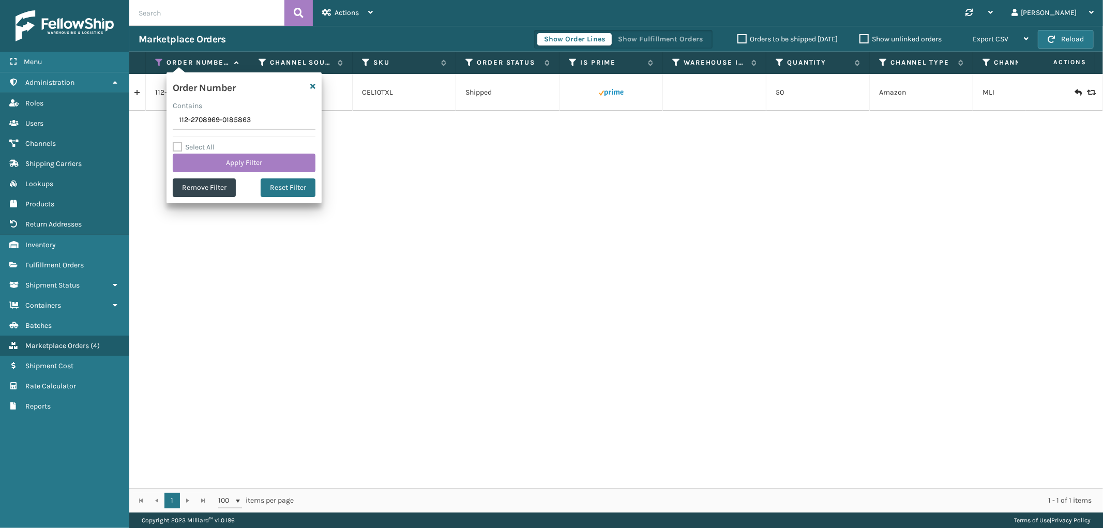
click at [198, 117] on input "112-2708969-0185863" at bounding box center [244, 120] width 143 height 19
type input "112-1624196-9262640"
click at [256, 155] on button "Apply Filter" at bounding box center [244, 163] width 143 height 19
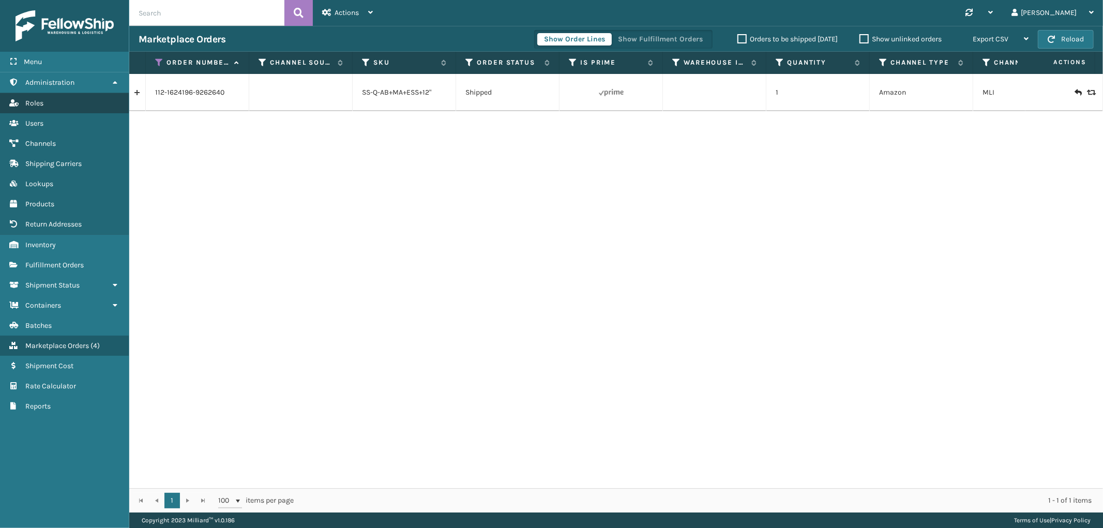
click at [123, 95] on link "Roles" at bounding box center [64, 103] width 129 height 20
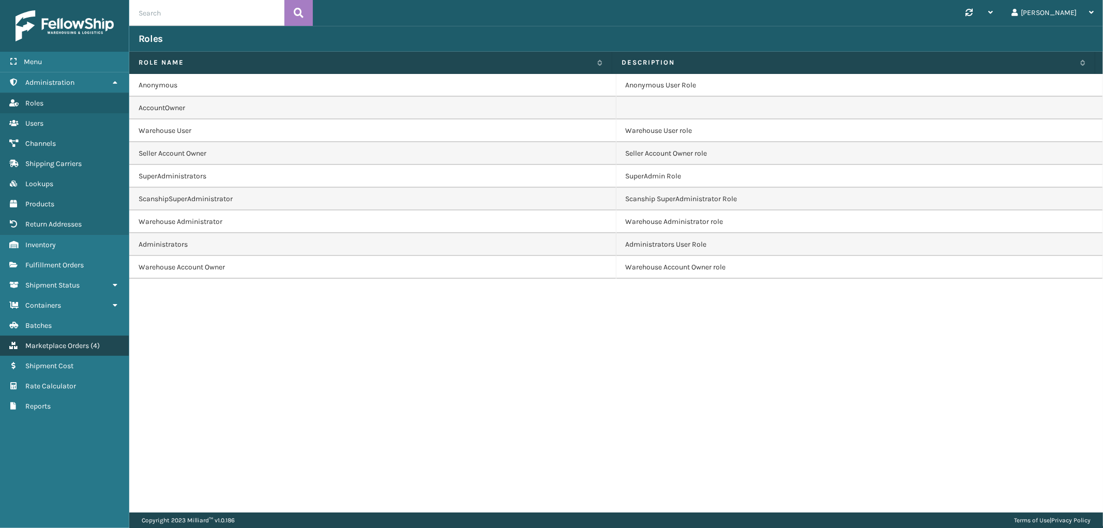
click at [63, 341] on span "Marketplace Orders" at bounding box center [57, 345] width 64 height 9
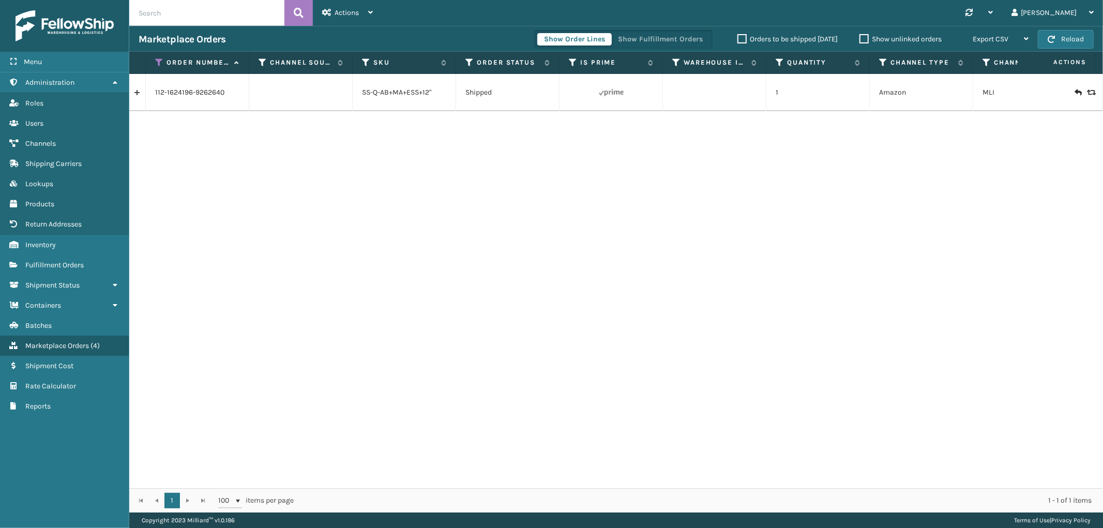
click at [667, 31] on div "Show Order Lines Show Fulfillment Orders" at bounding box center [623, 39] width 178 height 19
click at [666, 39] on button "Show Fulfillment Orders" at bounding box center [660, 39] width 98 height 12
click at [129, 94] on link at bounding box center [137, 92] width 16 height 17
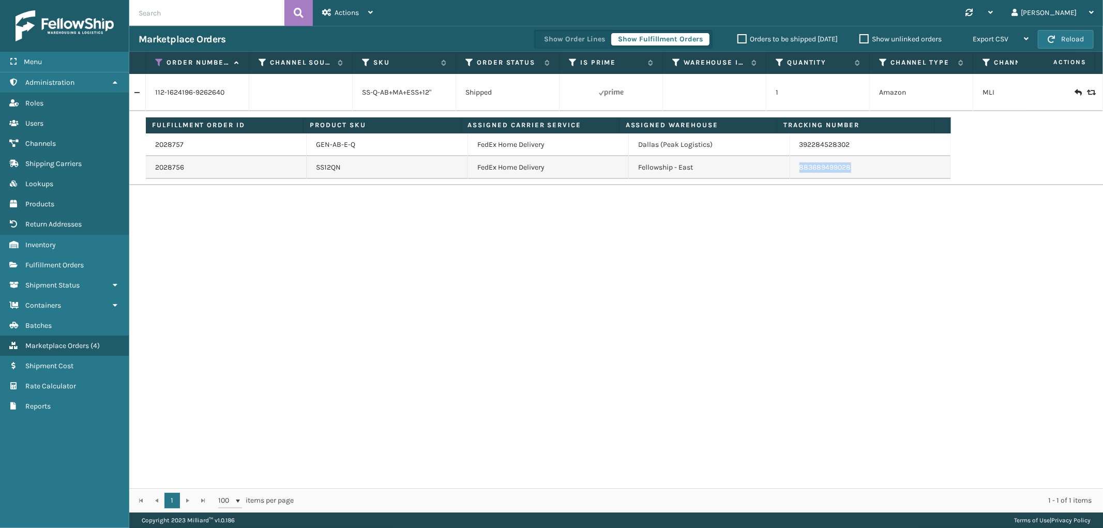
drag, startPoint x: 854, startPoint y: 165, endPoint x: 792, endPoint y: 174, distance: 62.1
click at [792, 174] on td "883689499028" at bounding box center [870, 167] width 161 height 23
copy link "883689499028"
click at [159, 58] on icon at bounding box center [159, 62] width 8 height 9
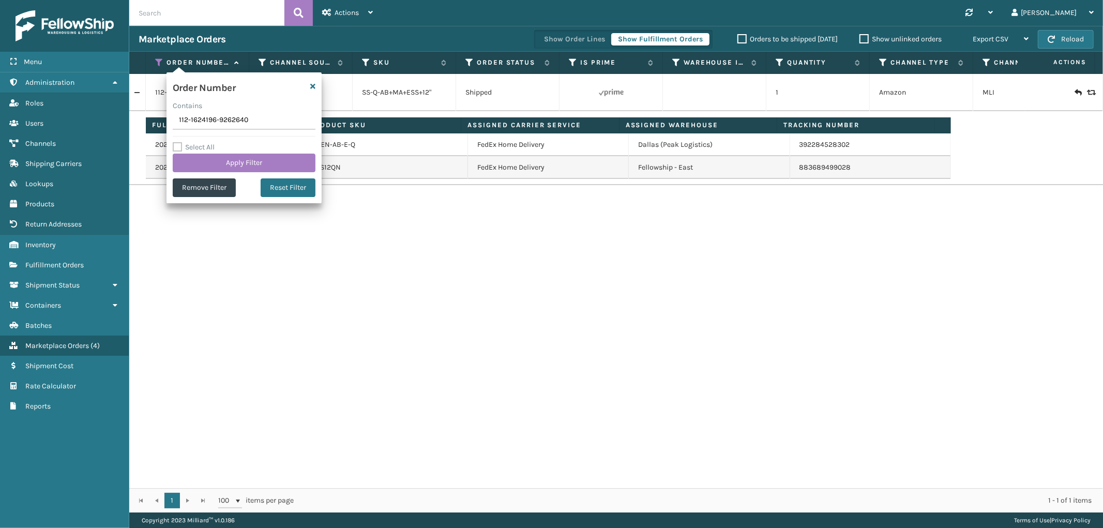
click at [195, 121] on input "112-1624196-9262640" at bounding box center [244, 120] width 143 height 19
type input "113-2823611-4438647"
click at [205, 162] on button "Apply Filter" at bounding box center [244, 163] width 143 height 19
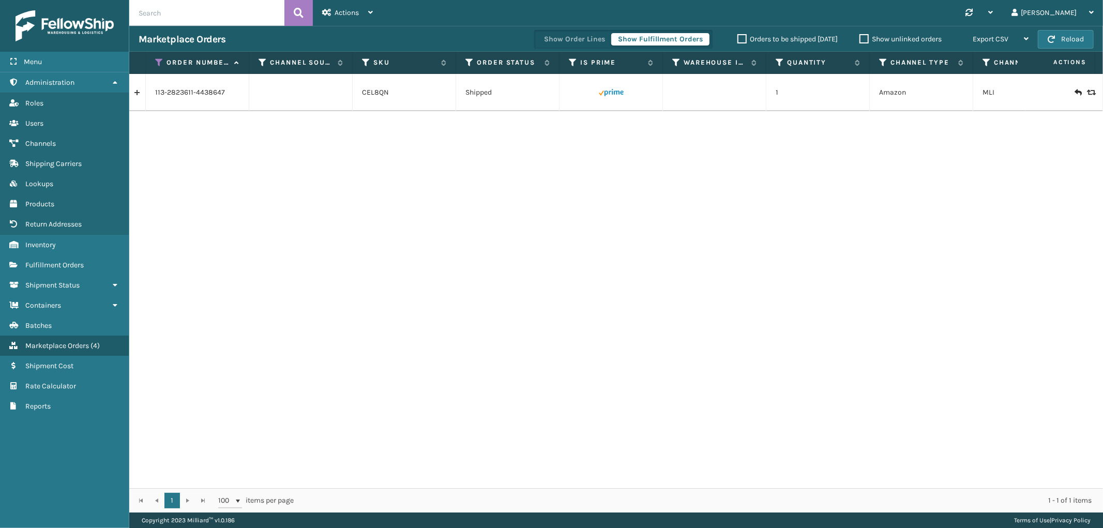
click at [139, 96] on link at bounding box center [137, 92] width 16 height 17
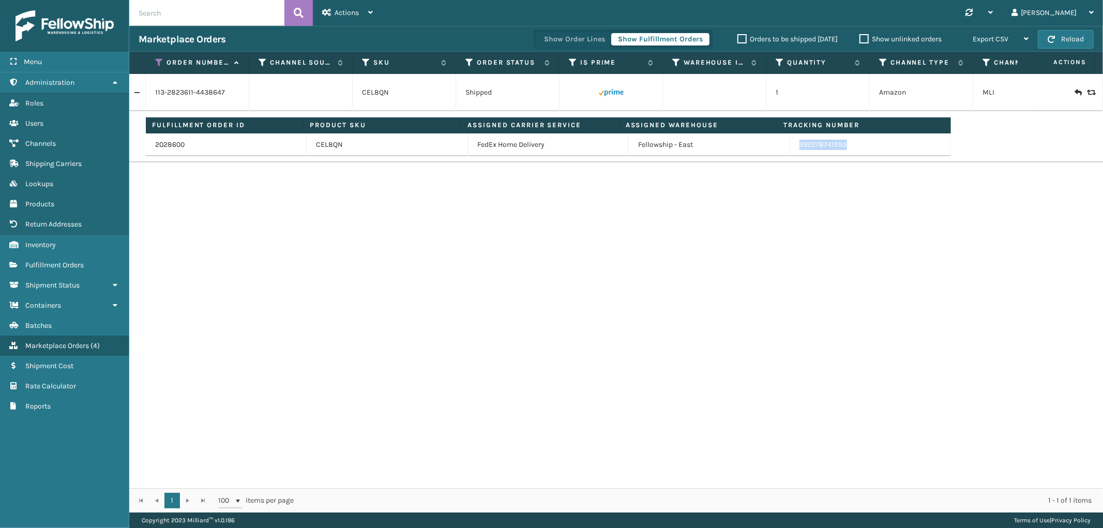
drag, startPoint x: 854, startPoint y: 150, endPoint x: 794, endPoint y: 156, distance: 60.7
click at [794, 156] on td "392278741593" at bounding box center [870, 144] width 161 height 23
copy link "392278741593"
click at [158, 63] on icon at bounding box center [159, 62] width 8 height 9
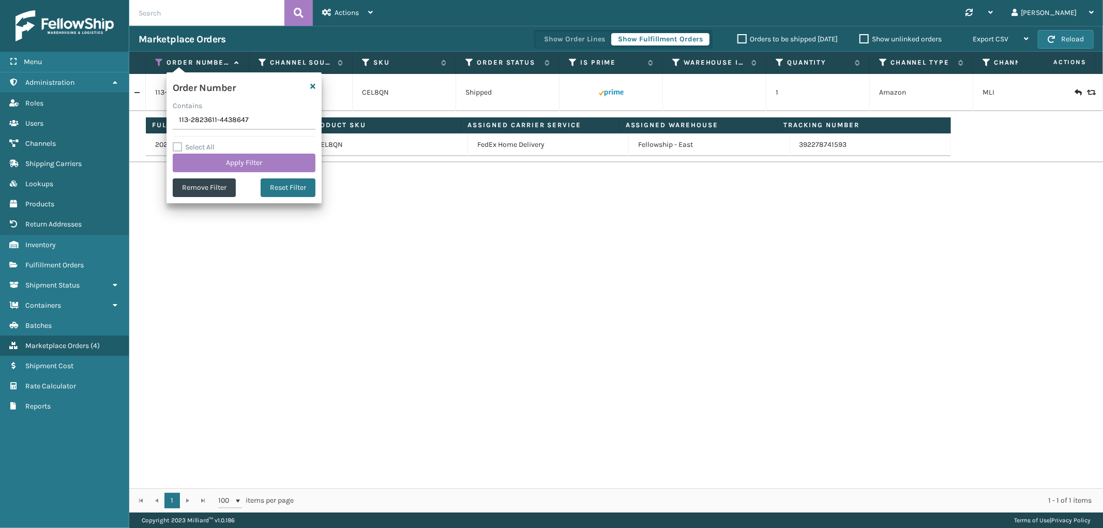
click at [194, 119] on input "113-2823611-4438647" at bounding box center [244, 120] width 143 height 19
type input "113-7815424-4824236"
click at [199, 161] on button "Apply Filter" at bounding box center [244, 163] width 143 height 19
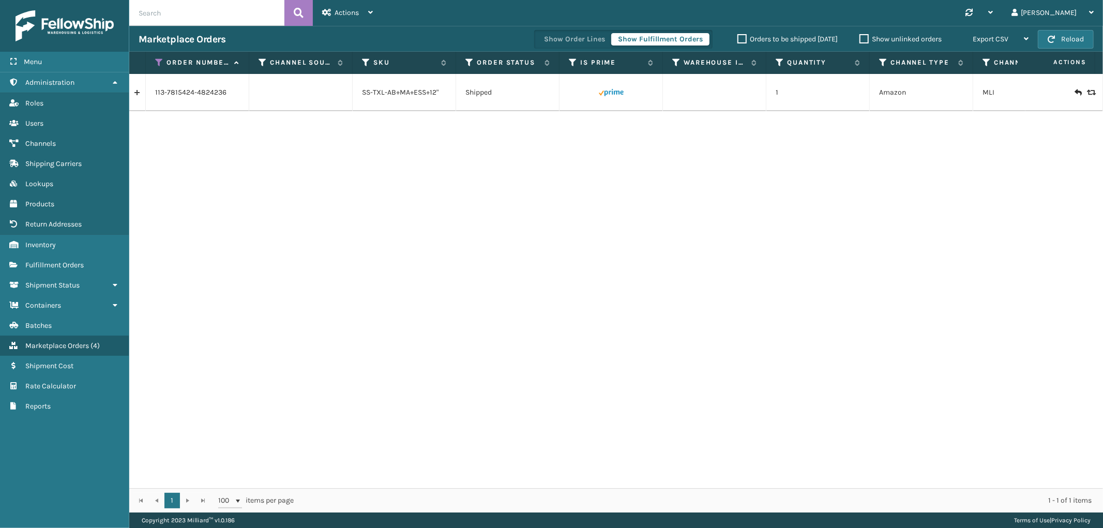
click at [137, 94] on link at bounding box center [137, 92] width 16 height 17
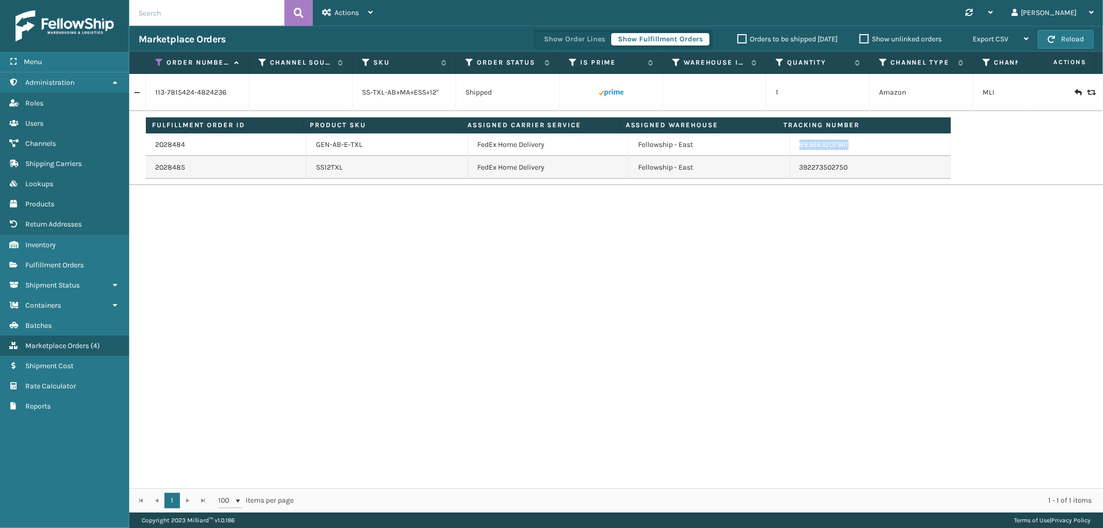
drag, startPoint x: 856, startPoint y: 142, endPoint x: 794, endPoint y: 153, distance: 62.9
click at [794, 153] on td "883683207961" at bounding box center [870, 144] width 161 height 23
copy link "883683207961"
drag, startPoint x: 849, startPoint y: 170, endPoint x: 1095, endPoint y: 267, distance: 265.3
click at [791, 174] on td "392273502750" at bounding box center [870, 167] width 161 height 23
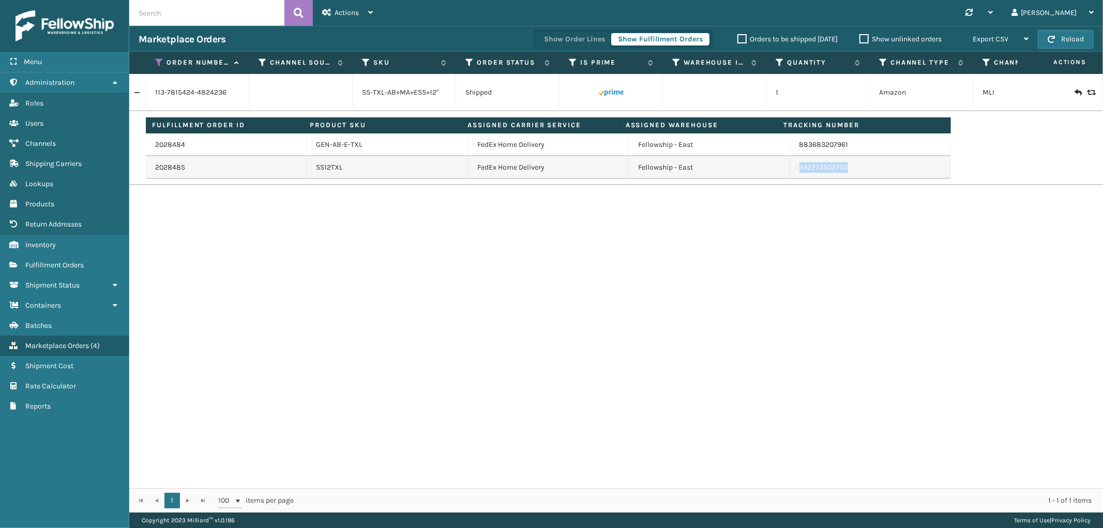
copy link "392273502750"
click at [159, 60] on icon at bounding box center [159, 62] width 8 height 9
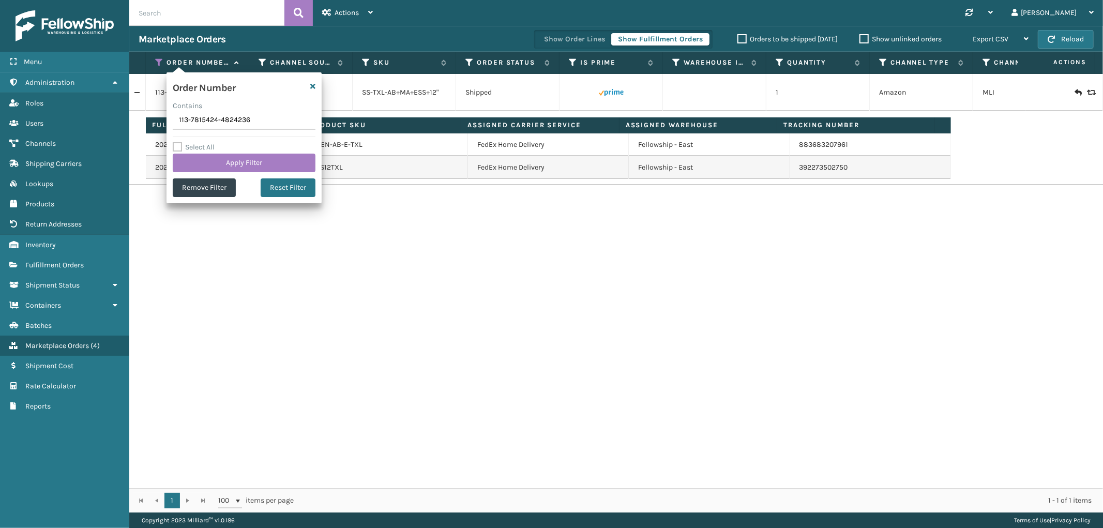
click at [214, 127] on input "113-7815424-4824236" at bounding box center [244, 120] width 143 height 19
type input "114-1871943-2365064"
click at [216, 159] on button "Apply Filter" at bounding box center [244, 163] width 143 height 19
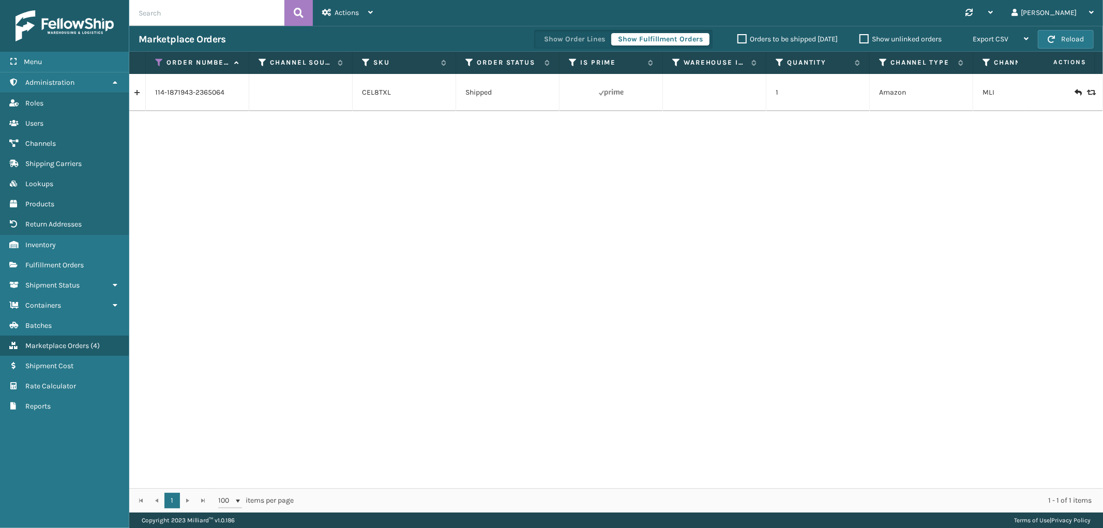
click at [141, 93] on link at bounding box center [137, 92] width 16 height 17
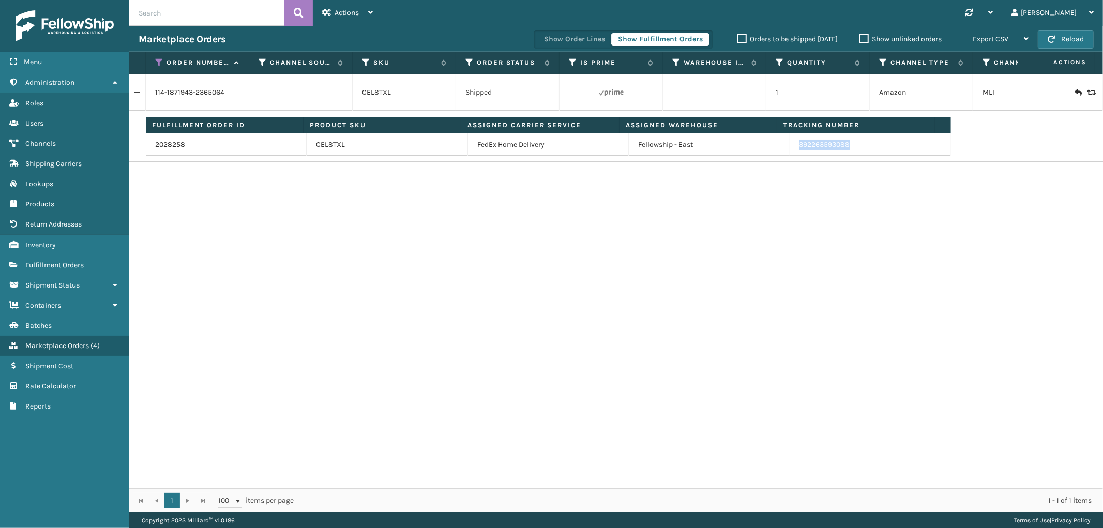
drag, startPoint x: 853, startPoint y: 147, endPoint x: 793, endPoint y: 153, distance: 60.3
click at [793, 153] on td "392263593088" at bounding box center [870, 144] width 161 height 23
copy link "392263593088"
click at [160, 63] on icon at bounding box center [159, 62] width 8 height 9
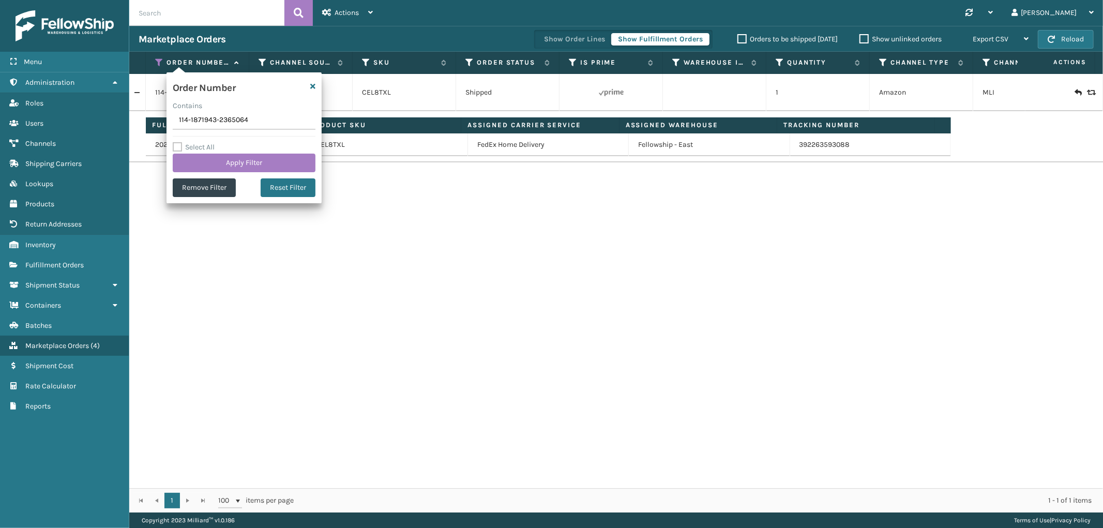
click at [214, 126] on input "114-1871943-2365064" at bounding box center [244, 120] width 143 height 19
type input "111-2974525-0154660"
click at [213, 167] on button "Apply Filter" at bounding box center [244, 163] width 143 height 19
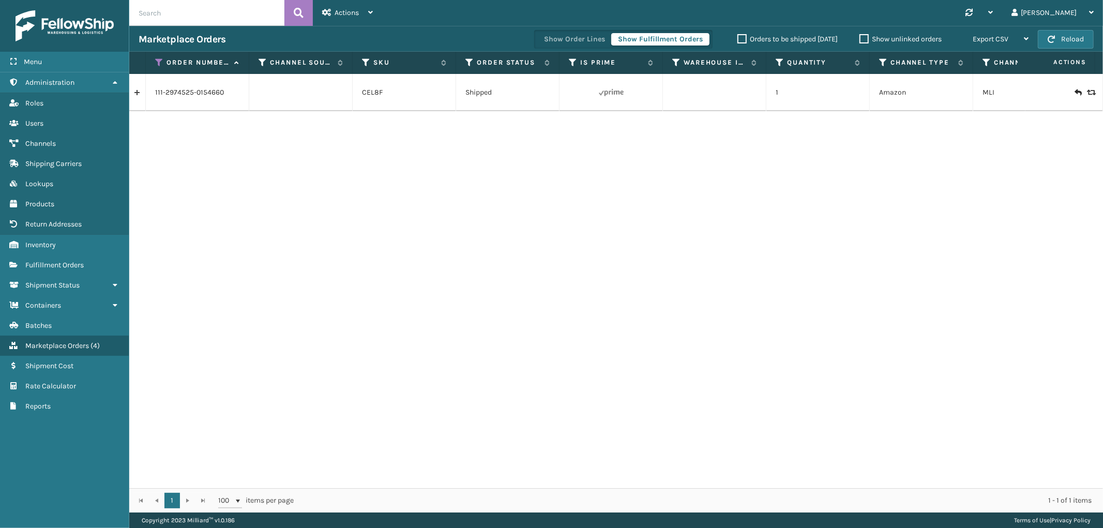
click at [135, 96] on link at bounding box center [137, 92] width 16 height 17
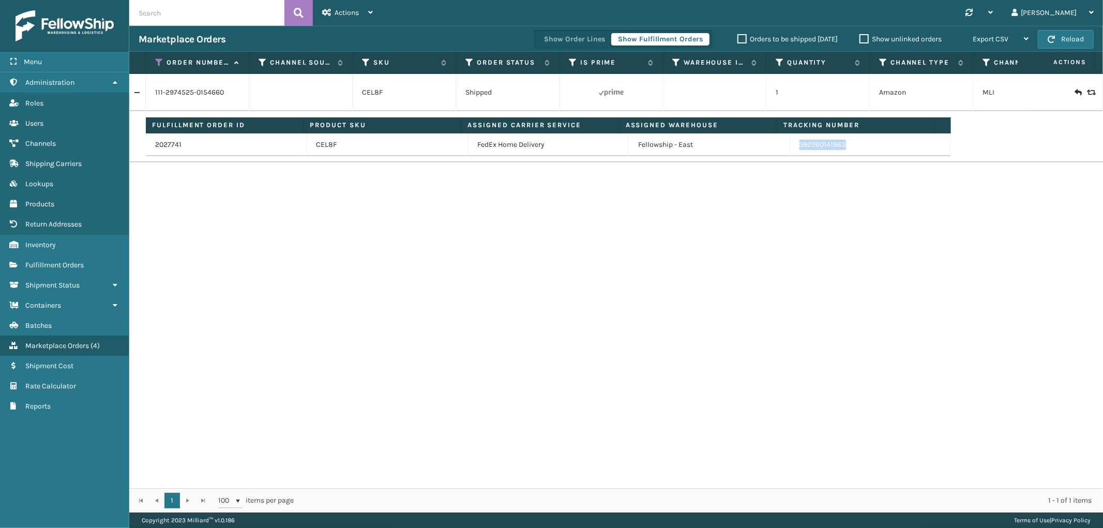
drag, startPoint x: 867, startPoint y: 149, endPoint x: 793, endPoint y: 150, distance: 73.5
click at [793, 150] on td "392260141963" at bounding box center [870, 144] width 161 height 23
drag, startPoint x: 160, startPoint y: 64, endPoint x: 158, endPoint y: 70, distance: 6.5
click at [160, 64] on icon at bounding box center [159, 62] width 8 height 9
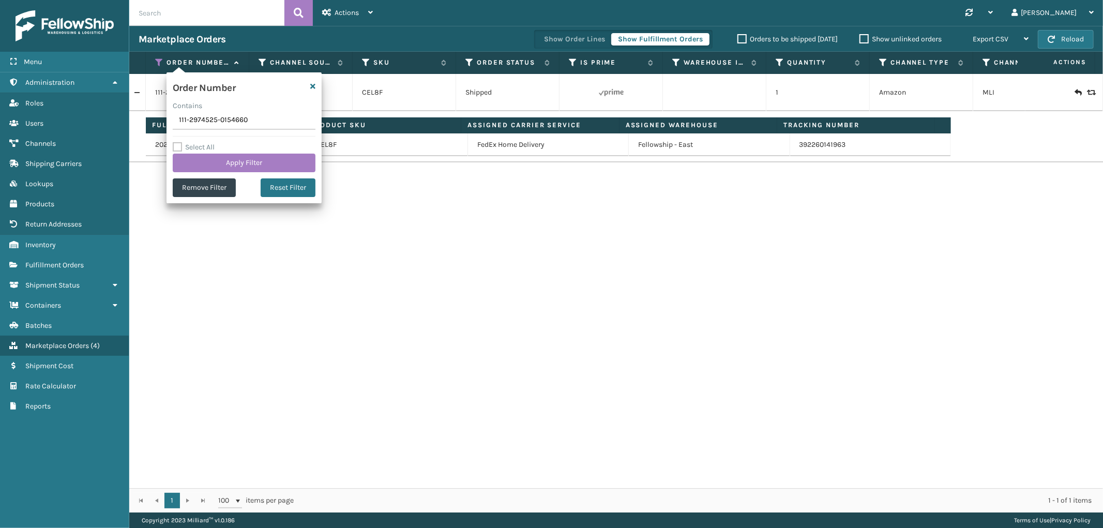
click at [201, 126] on input "111-2974525-0154660" at bounding box center [244, 120] width 143 height 19
type input "113-6552336-1086633"
click at [200, 157] on button "Apply Filter" at bounding box center [244, 163] width 143 height 19
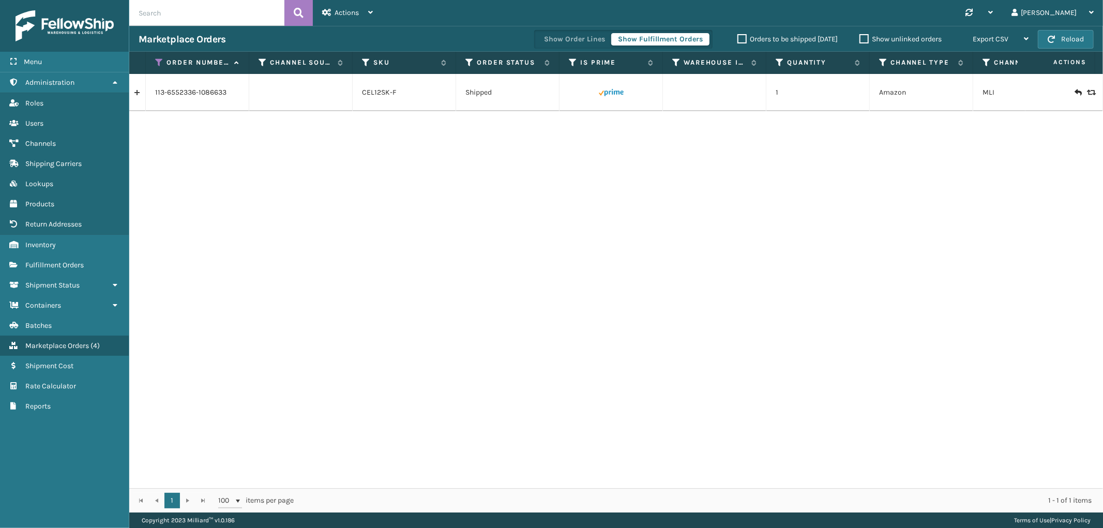
click at [137, 94] on link at bounding box center [137, 92] width 16 height 17
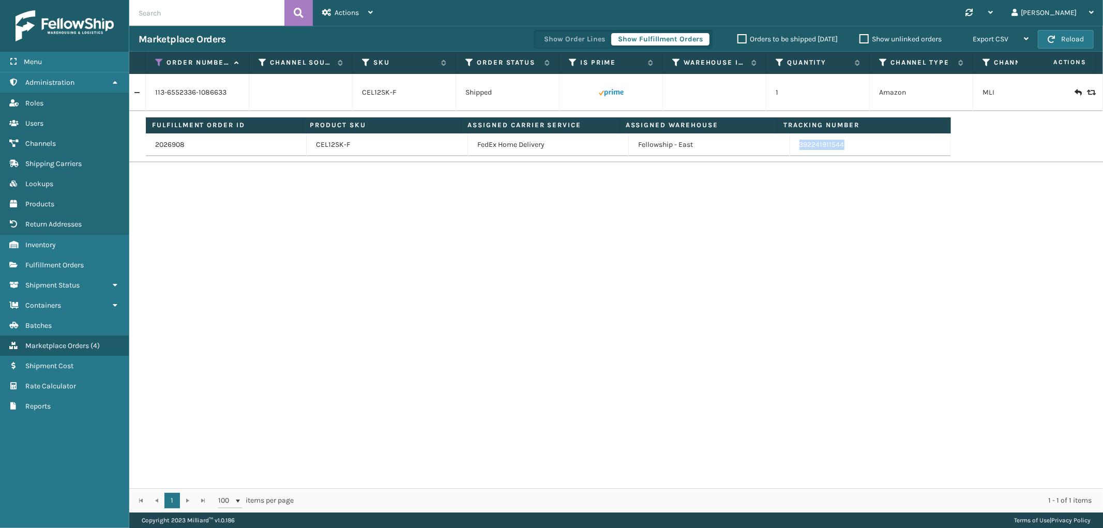
drag, startPoint x: 856, startPoint y: 150, endPoint x: 794, endPoint y: 155, distance: 62.2
click at [794, 155] on td "392241911544" at bounding box center [870, 144] width 161 height 23
click at [156, 65] on icon at bounding box center [159, 62] width 8 height 9
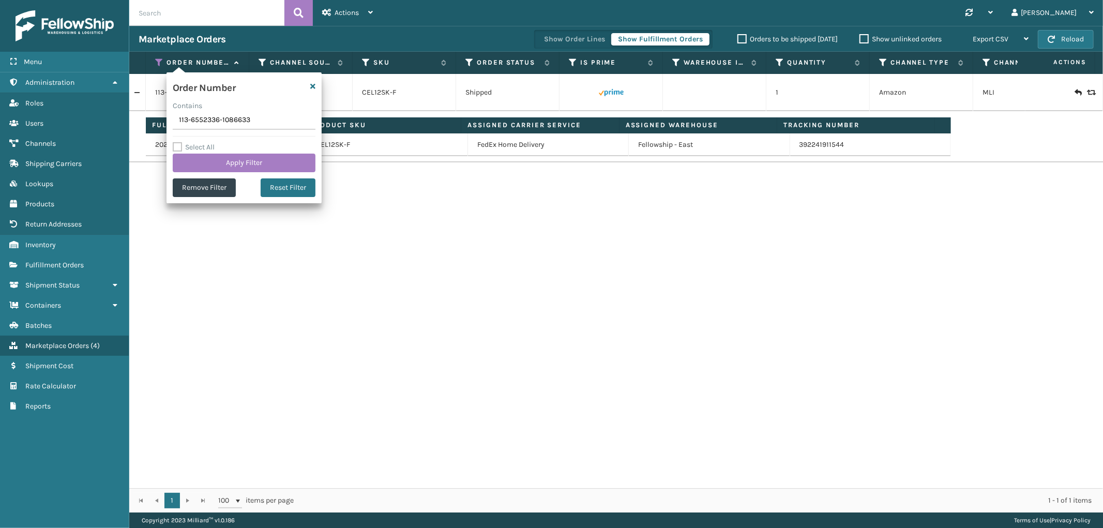
click at [194, 117] on input "113-6552336-1086633" at bounding box center [244, 120] width 143 height 19
type input "SS43575"
click at [204, 166] on button "Apply Filter" at bounding box center [244, 163] width 143 height 19
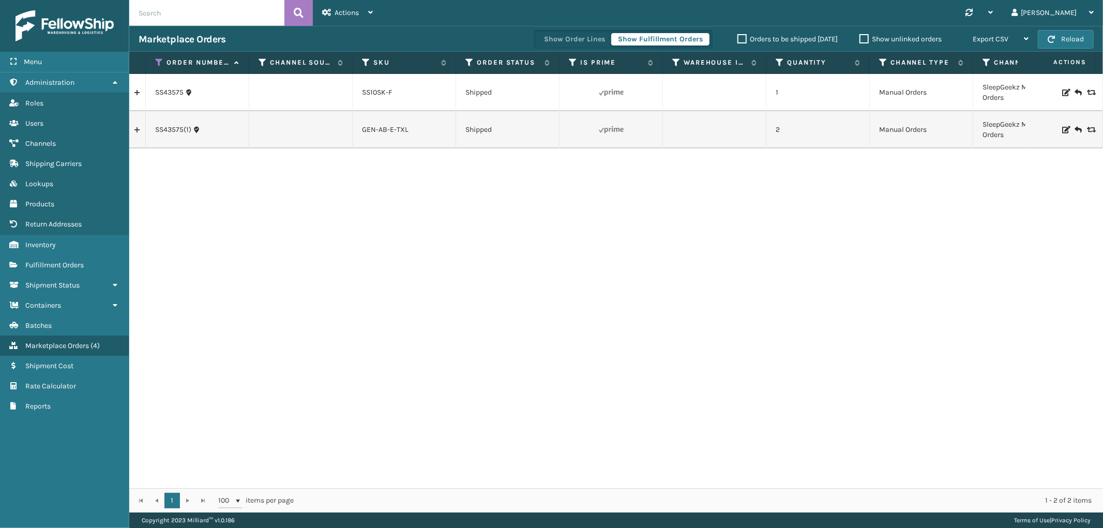
click at [140, 94] on link at bounding box center [137, 92] width 16 height 17
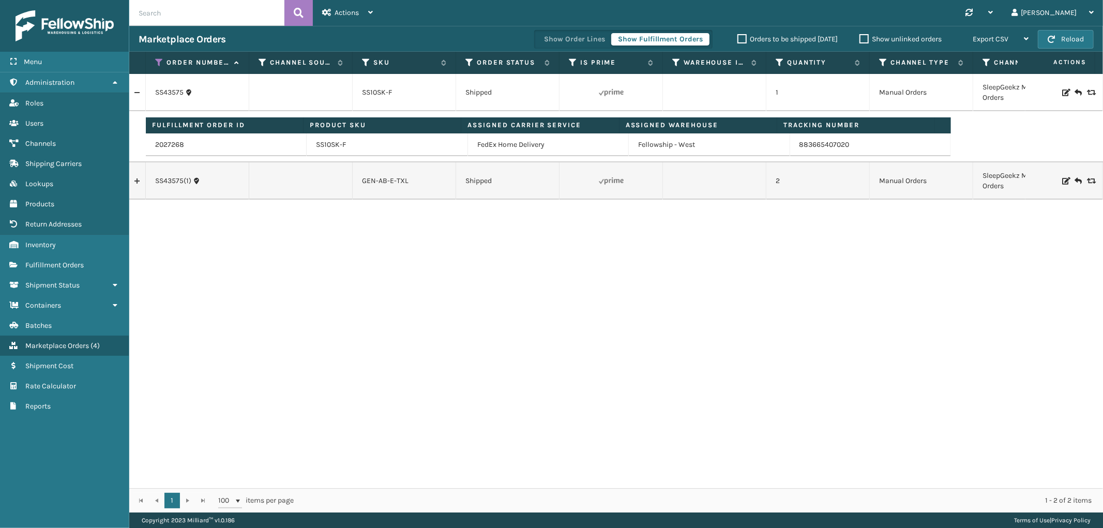
click at [142, 179] on link at bounding box center [137, 181] width 16 height 17
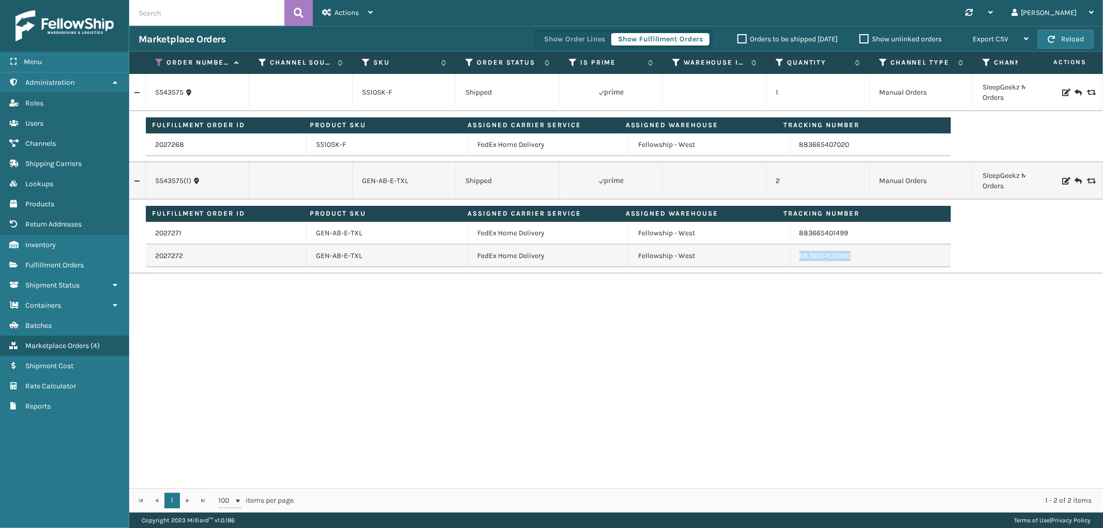
drag, startPoint x: 853, startPoint y: 262, endPoint x: 789, endPoint y: 261, distance: 64.6
click at [790, 261] on td "883665403080" at bounding box center [870, 256] width 161 height 23
drag, startPoint x: 850, startPoint y: 233, endPoint x: 794, endPoint y: 235, distance: 56.4
click at [794, 235] on td "883665401499" at bounding box center [870, 233] width 161 height 23
click at [159, 61] on icon at bounding box center [159, 62] width 8 height 9
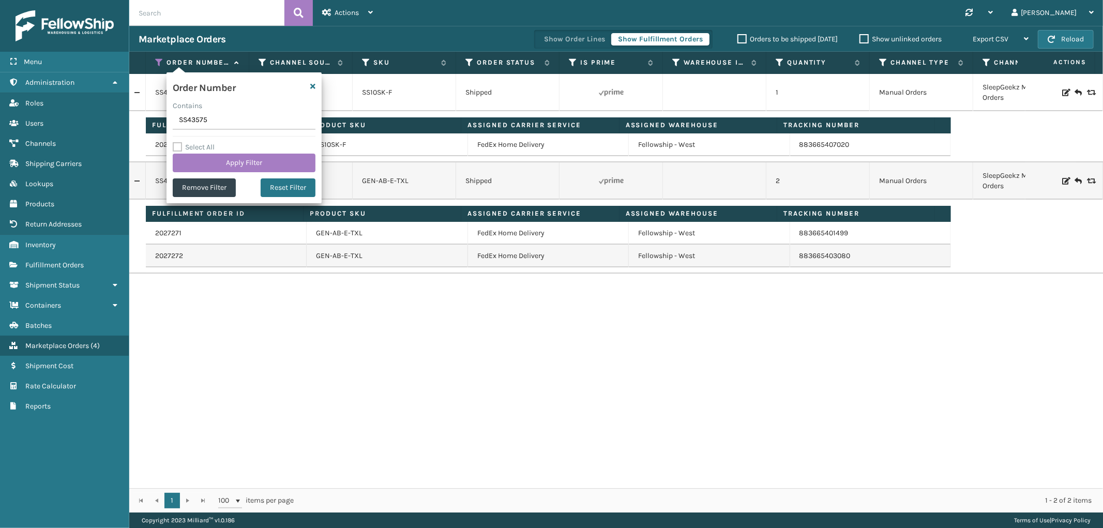
click at [183, 117] on input "SS43575" at bounding box center [244, 120] width 143 height 19
type input "SS43598"
click at [206, 161] on button "Apply Filter" at bounding box center [244, 163] width 143 height 19
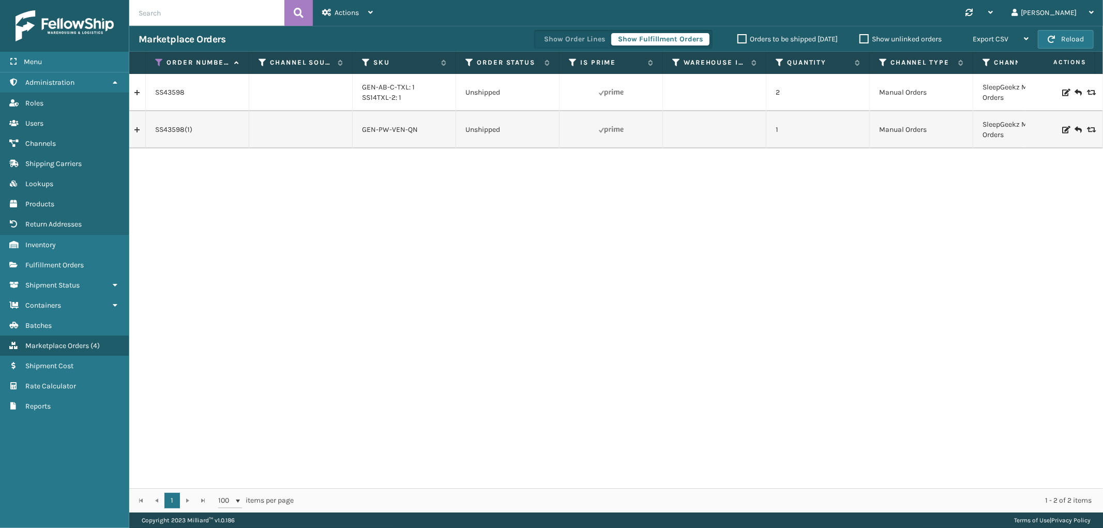
click at [137, 96] on link at bounding box center [137, 92] width 16 height 17
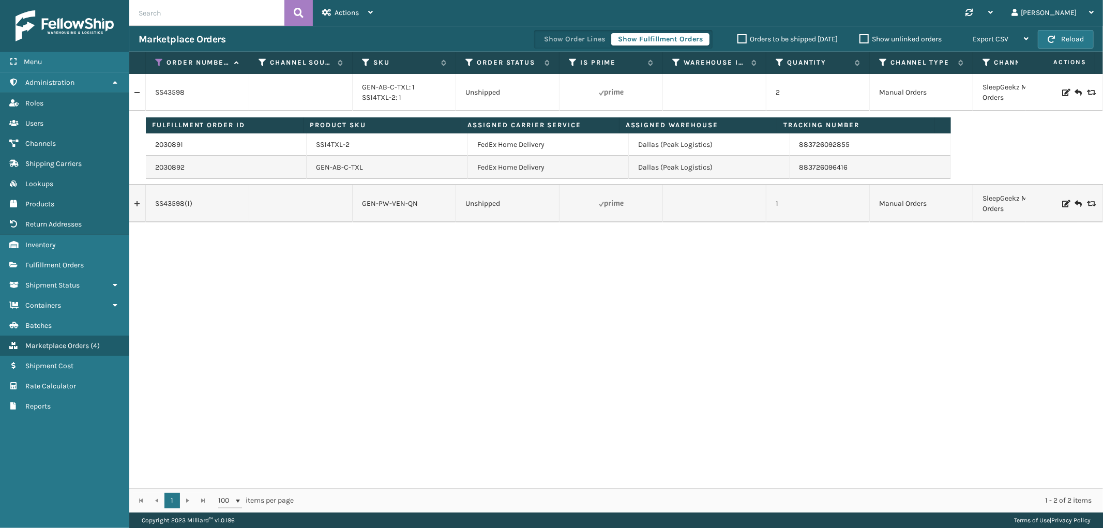
click at [174, 138] on td "2030891" at bounding box center [226, 144] width 161 height 23
click at [172, 145] on link "2030891" at bounding box center [169, 145] width 28 height 10
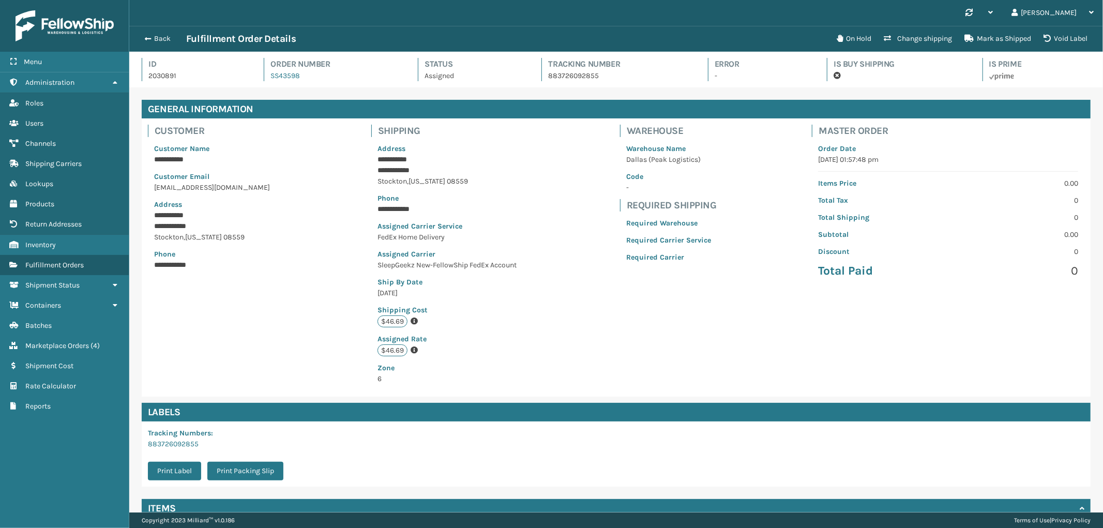
scroll to position [24, 974]
click at [919, 42] on button "Change shipping" at bounding box center [918, 38] width 81 height 21
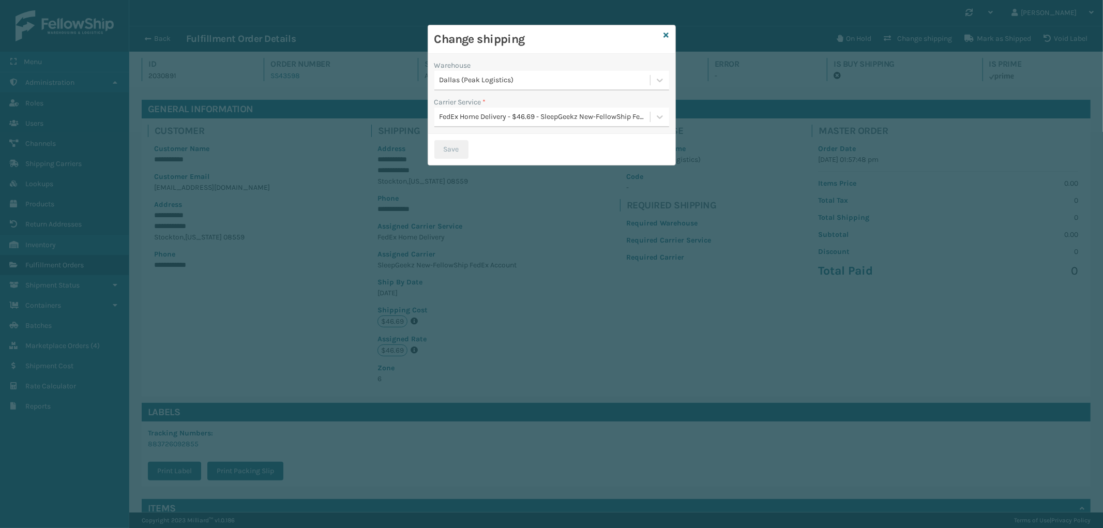
click at [516, 72] on div "Dallas (Peak Logistics)" at bounding box center [542, 80] width 216 height 17
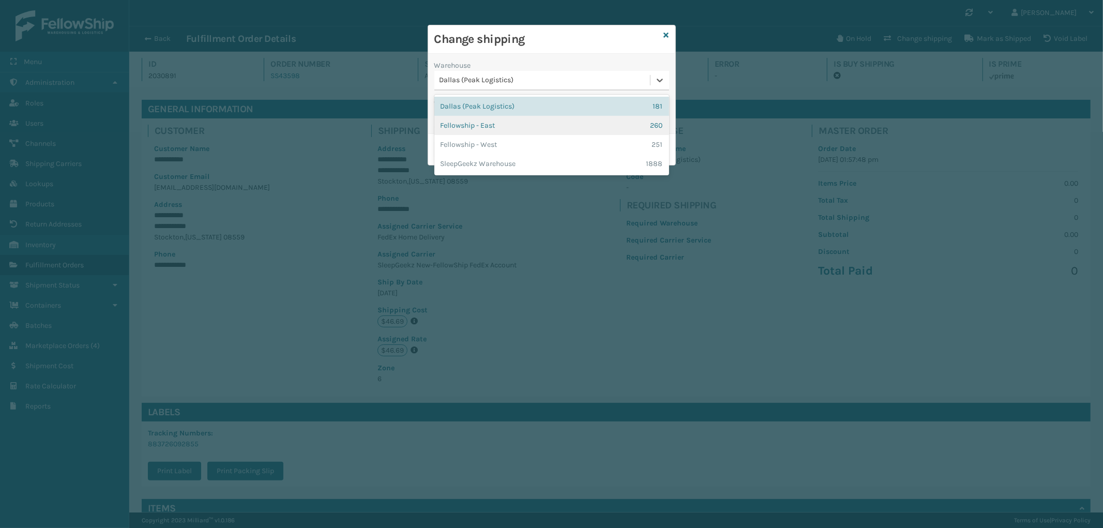
click at [513, 120] on div "Fellowship - East 260" at bounding box center [551, 125] width 235 height 19
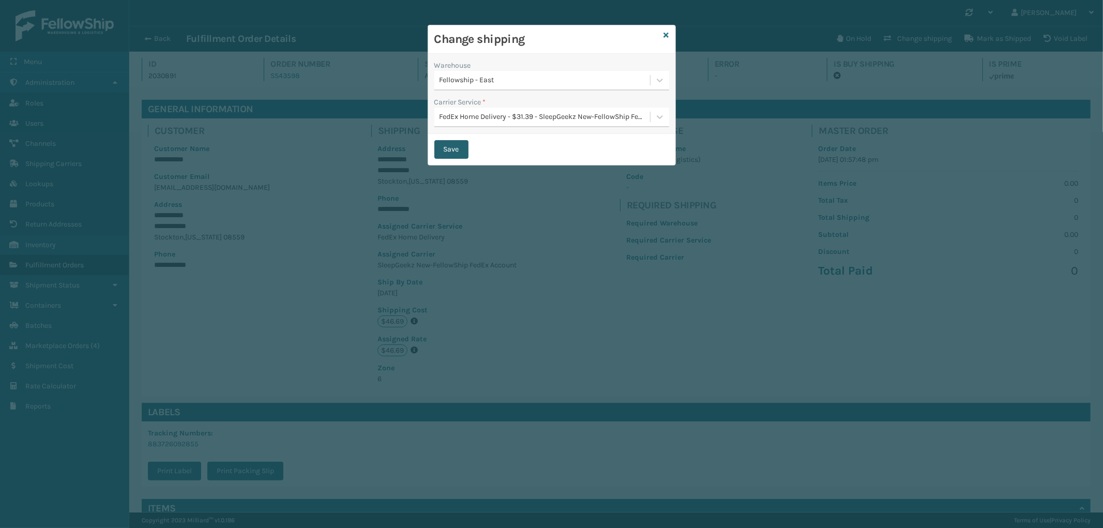
click at [458, 146] on button "Save" at bounding box center [451, 149] width 34 height 19
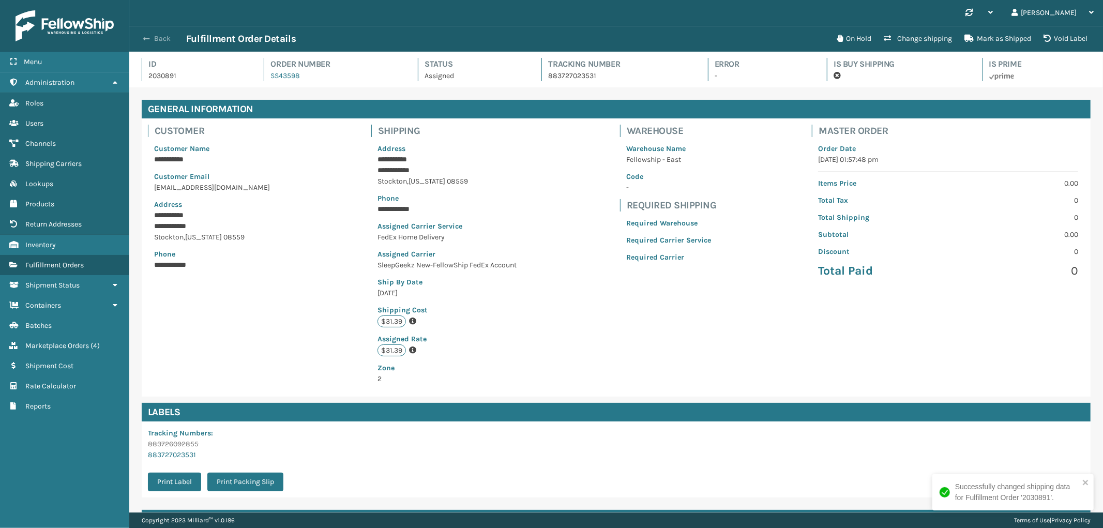
click at [148, 38] on span "button" at bounding box center [146, 38] width 6 height 7
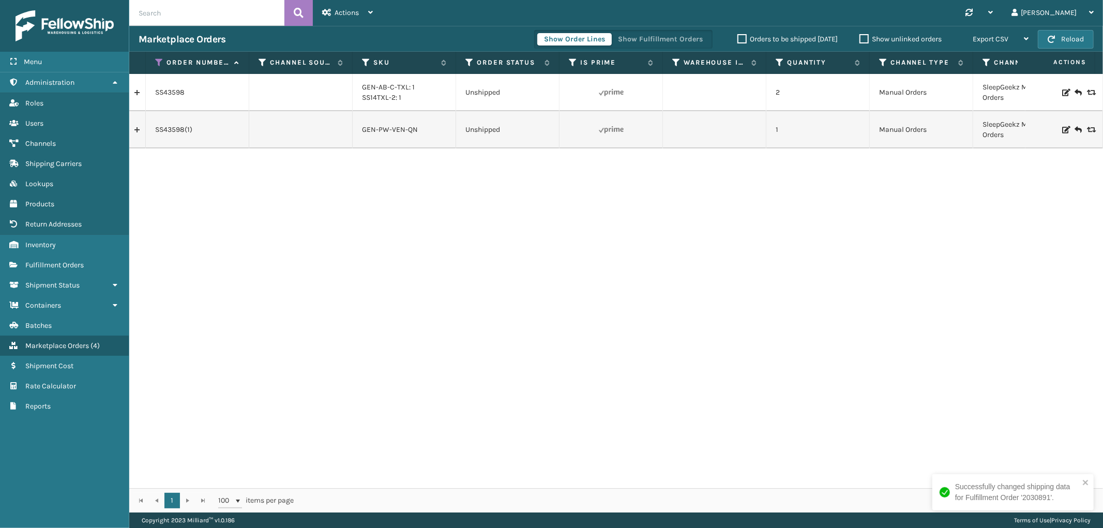
click at [137, 97] on link at bounding box center [137, 92] width 16 height 17
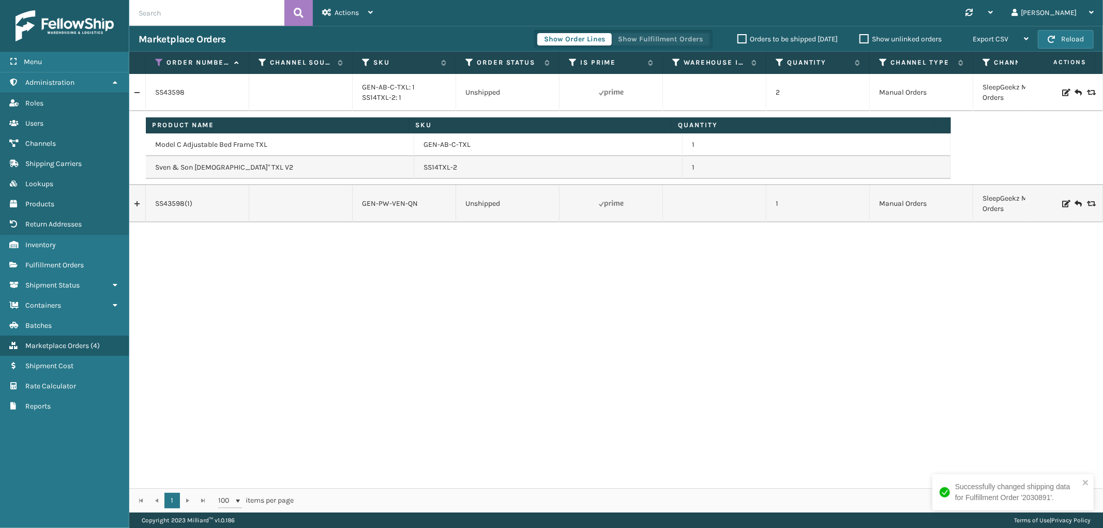
click at [642, 37] on button "Show Fulfillment Orders" at bounding box center [660, 39] width 98 height 12
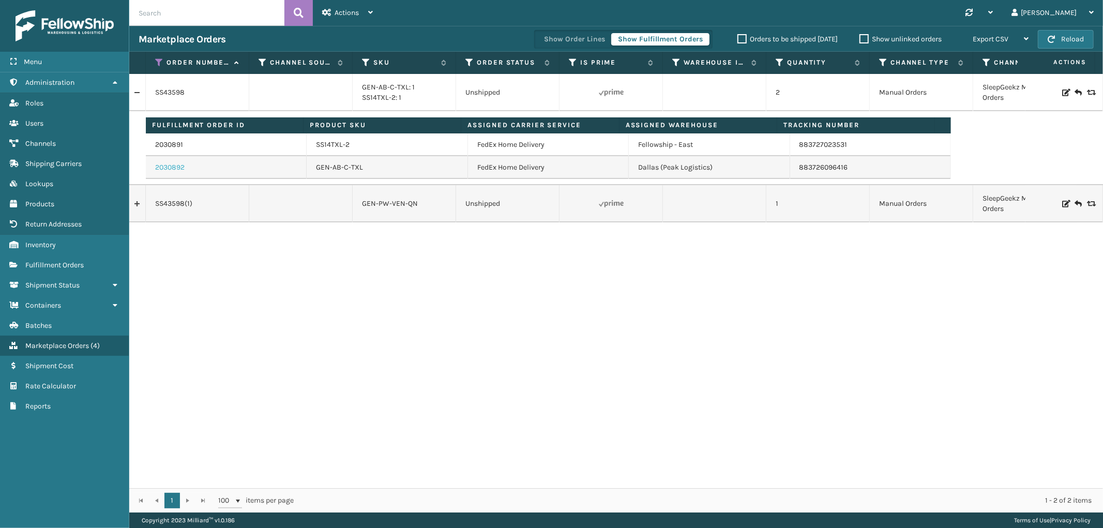
click at [174, 166] on link "2030892" at bounding box center [169, 167] width 29 height 10
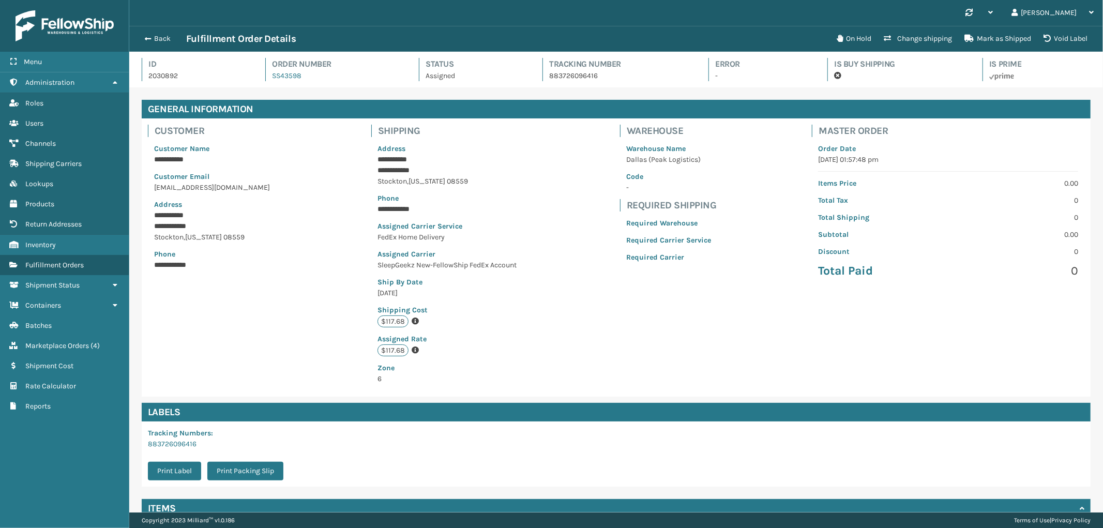
scroll to position [24, 974]
click at [913, 39] on button "Change shipping" at bounding box center [918, 38] width 81 height 21
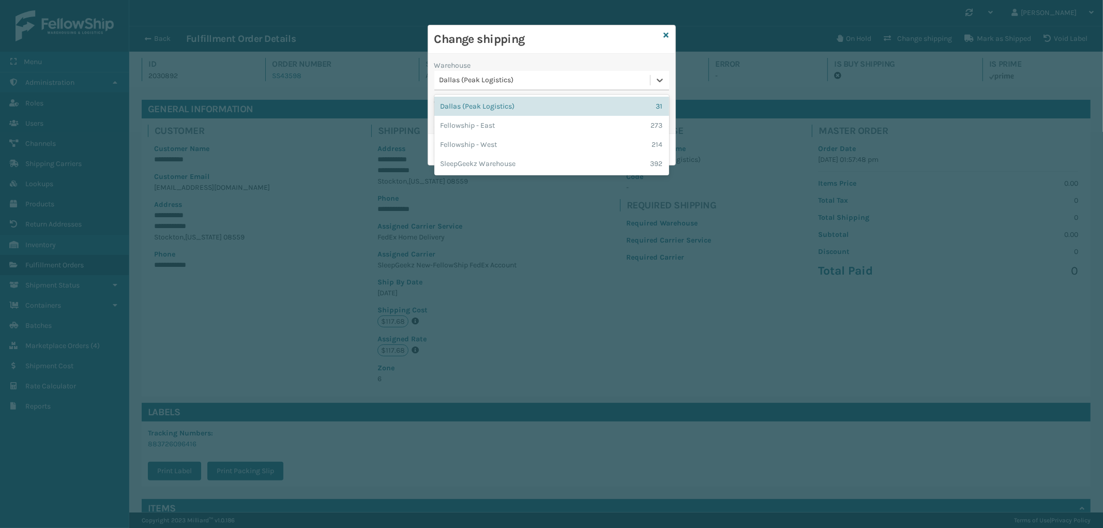
click at [523, 79] on div "Dallas (Peak Logistics)" at bounding box center [546, 80] width 212 height 11
click at [513, 120] on div "Fellowship - East 273" at bounding box center [551, 125] width 235 height 19
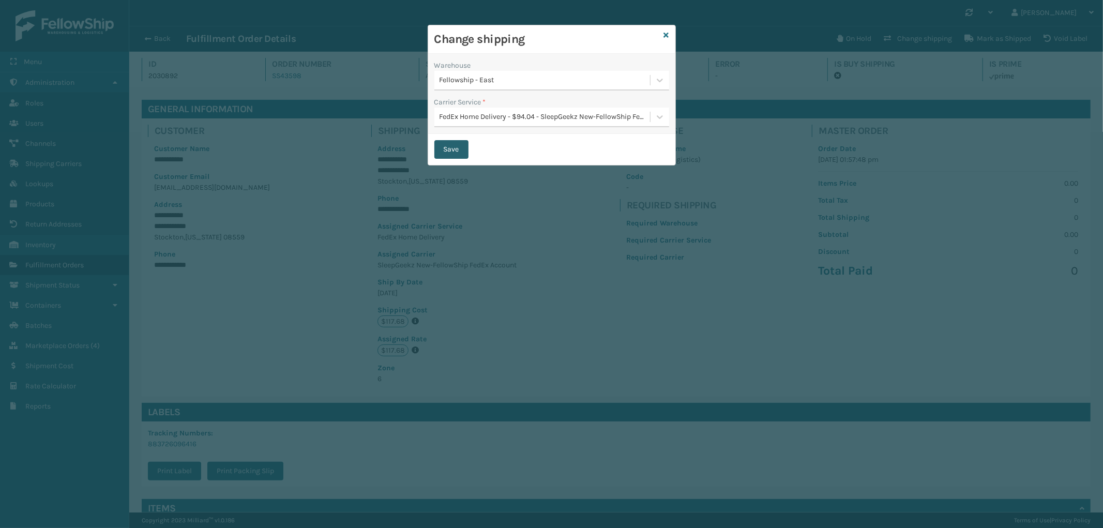
click at [455, 143] on button "Save" at bounding box center [451, 149] width 34 height 19
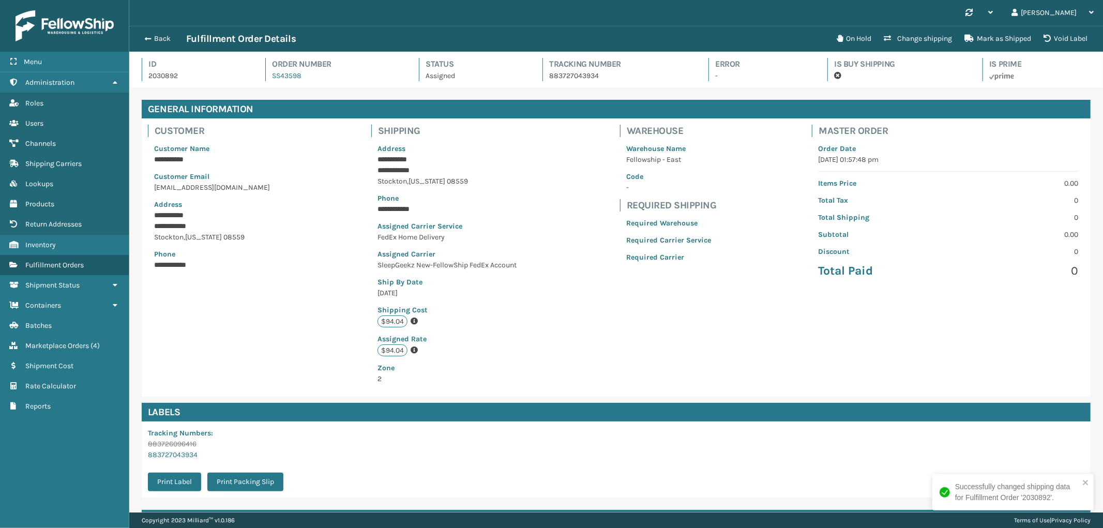
click at [159, 38] on button "Back" at bounding box center [163, 38] width 48 height 9
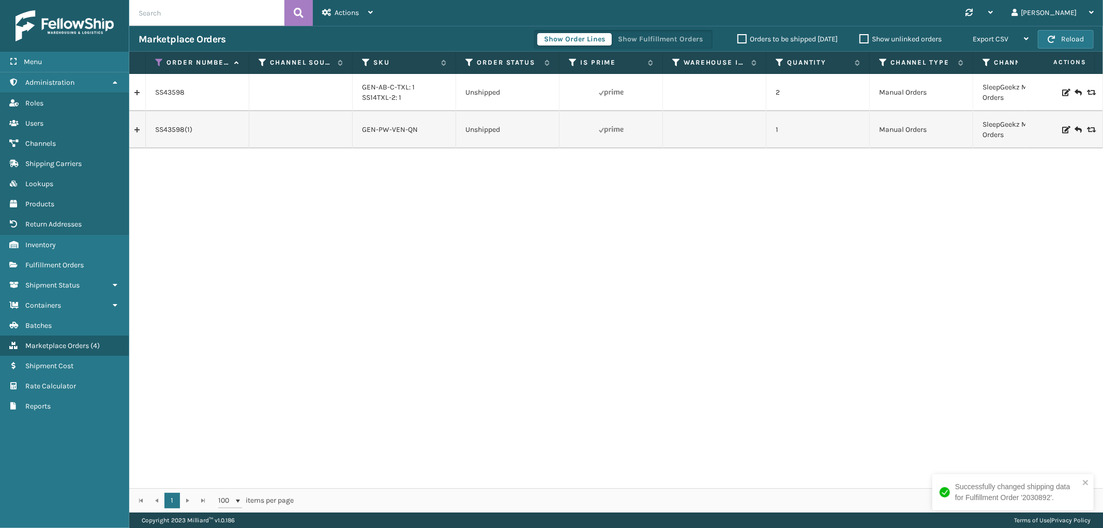
click at [134, 132] on link at bounding box center [137, 130] width 16 height 17
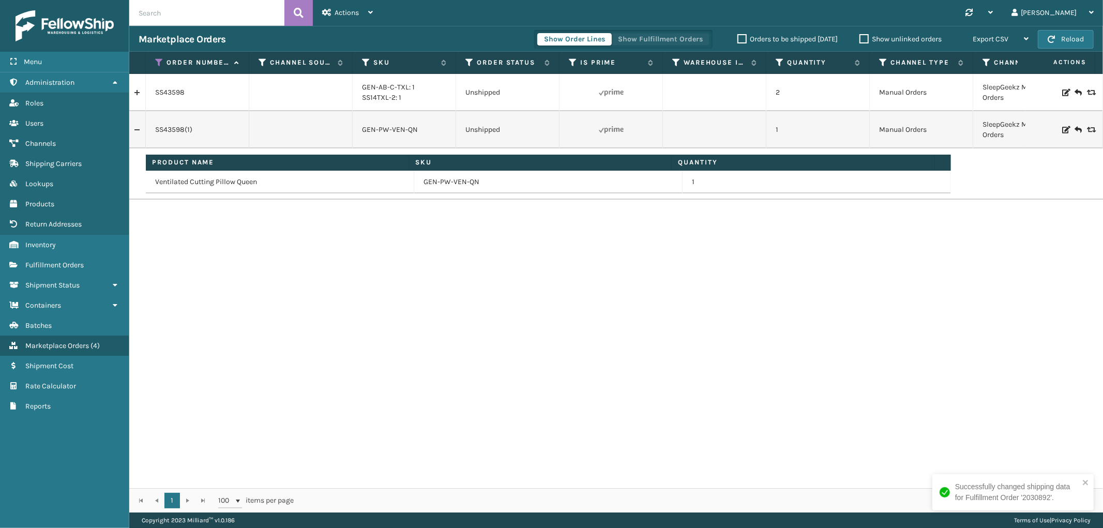
click at [674, 37] on button "Show Fulfillment Orders" at bounding box center [660, 39] width 98 height 12
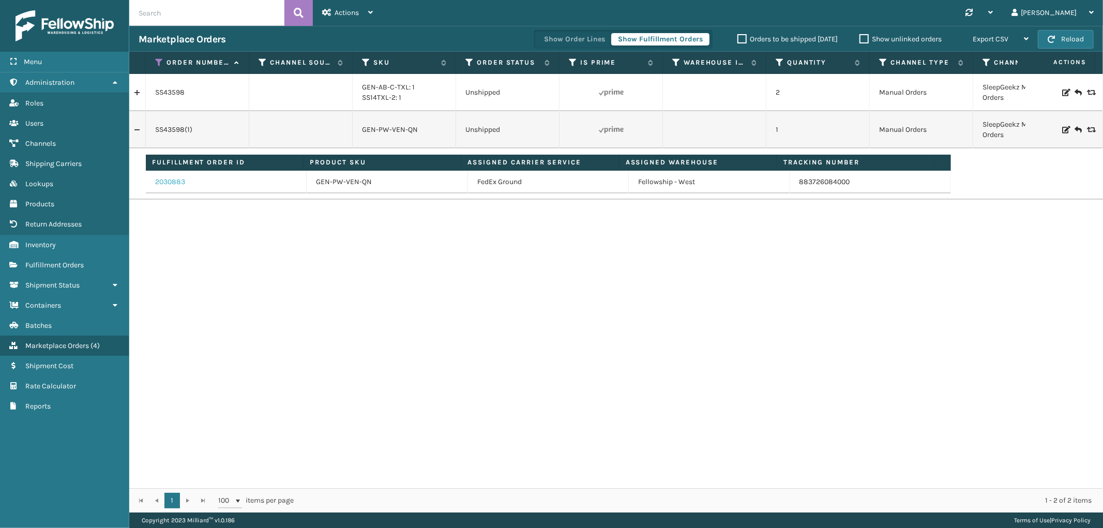
click at [173, 180] on link "2030883" at bounding box center [170, 182] width 30 height 10
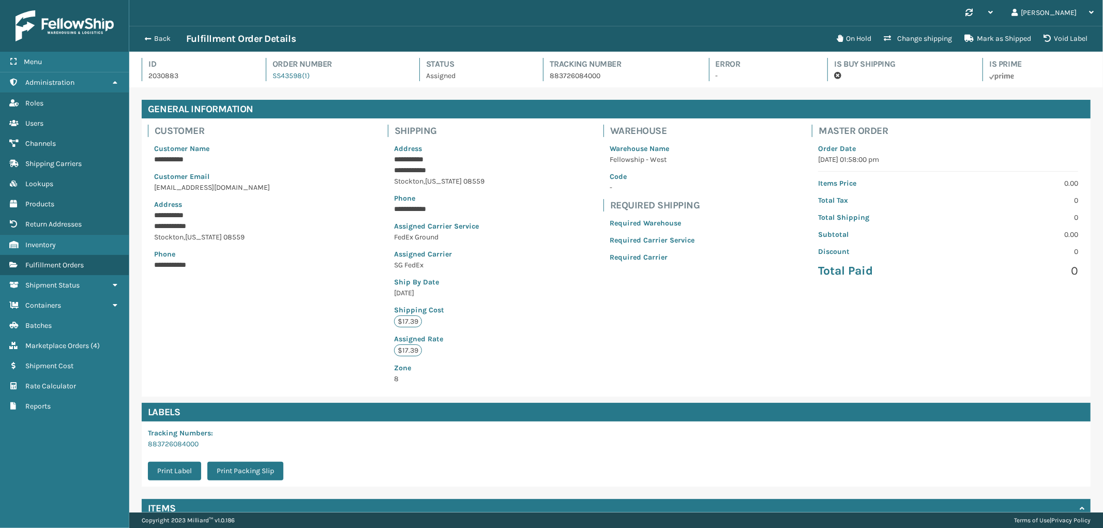
scroll to position [24, 974]
click at [926, 33] on button "Change shipping" at bounding box center [918, 38] width 81 height 21
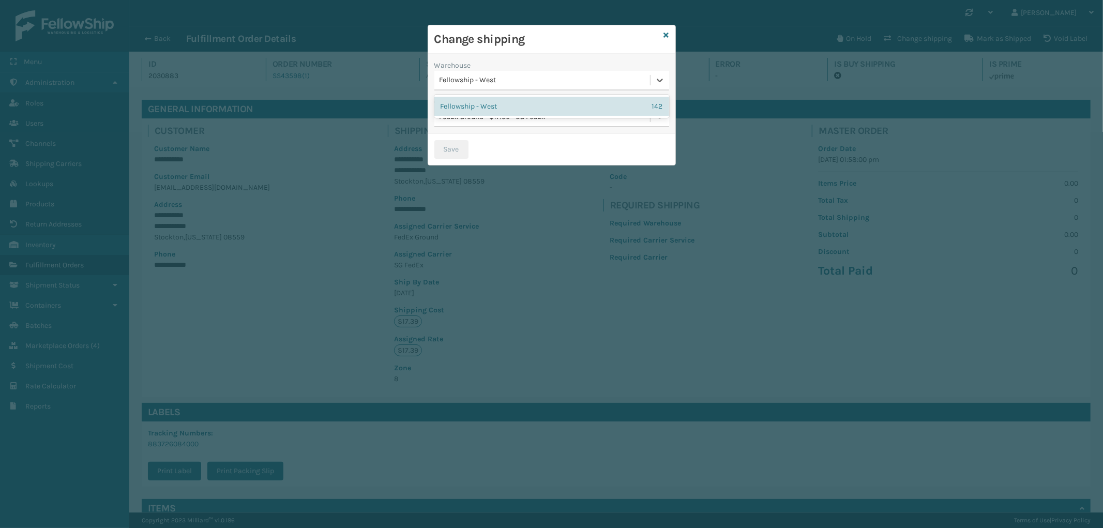
click at [540, 79] on div "Fellowship - West" at bounding box center [546, 80] width 212 height 11
click at [666, 33] on icon at bounding box center [666, 35] width 5 height 7
